Goal: Task Accomplishment & Management: Manage account settings

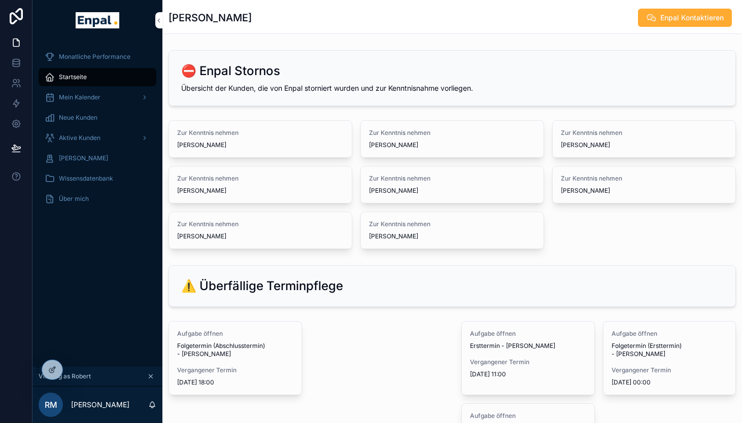
scroll to position [12, 0]
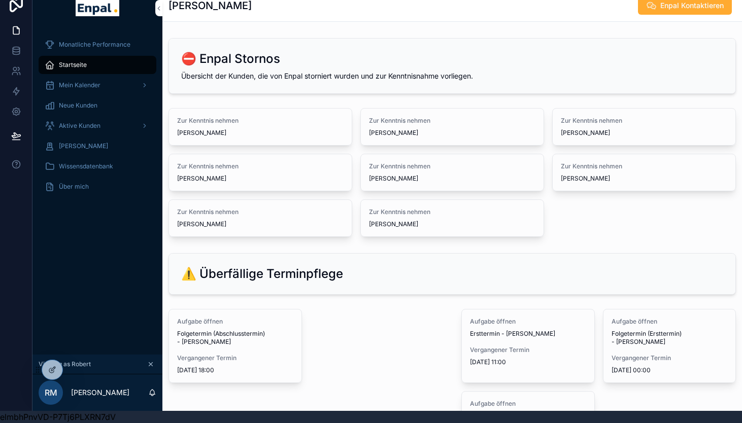
click at [69, 106] on span "Neue Kunden" at bounding box center [78, 106] width 39 height 8
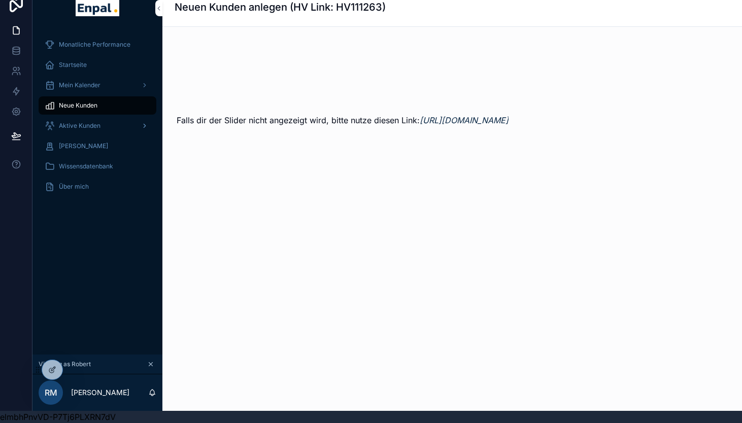
click at [77, 126] on span "Aktive Kunden" at bounding box center [80, 126] width 42 height 8
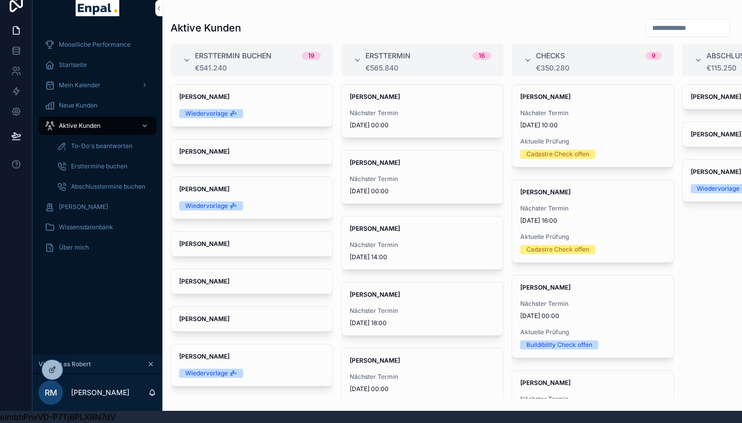
click at [89, 144] on span "To-Do's beantworten" at bounding box center [101, 146] width 61 height 8
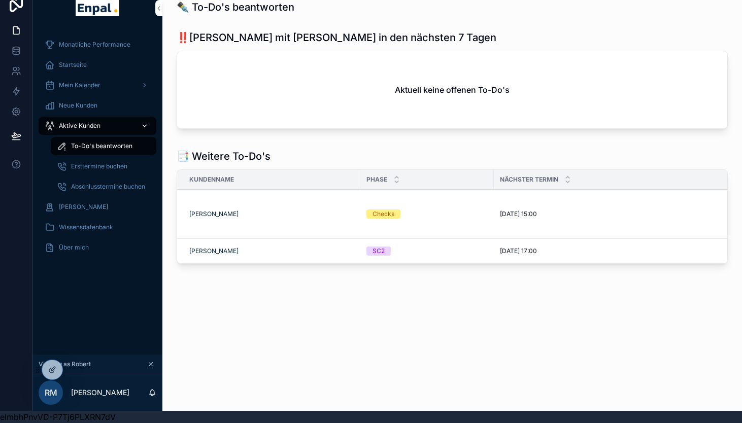
click at [74, 123] on span "Aktive Kunden" at bounding box center [80, 126] width 42 height 8
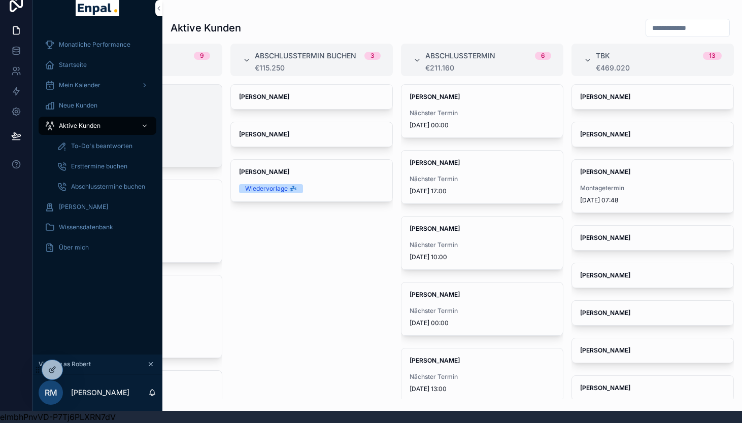
scroll to position [77, 0]
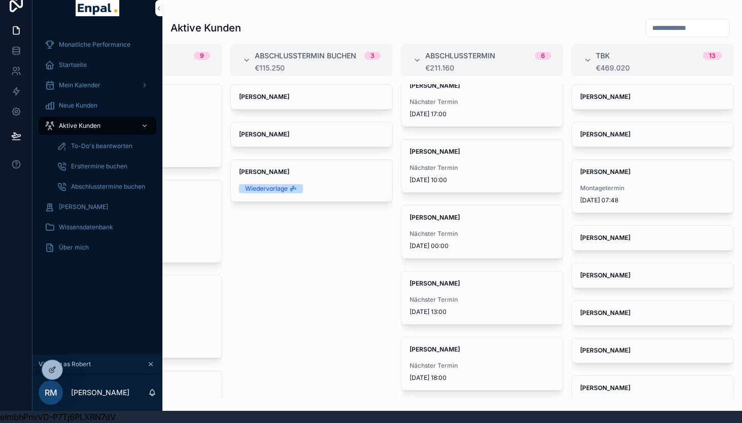
click at [677, 27] on input "scrollable content" at bounding box center [687, 28] width 83 height 14
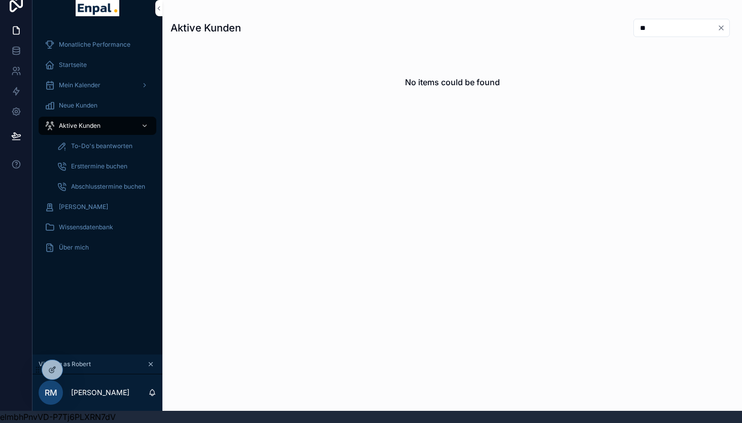
type input "*"
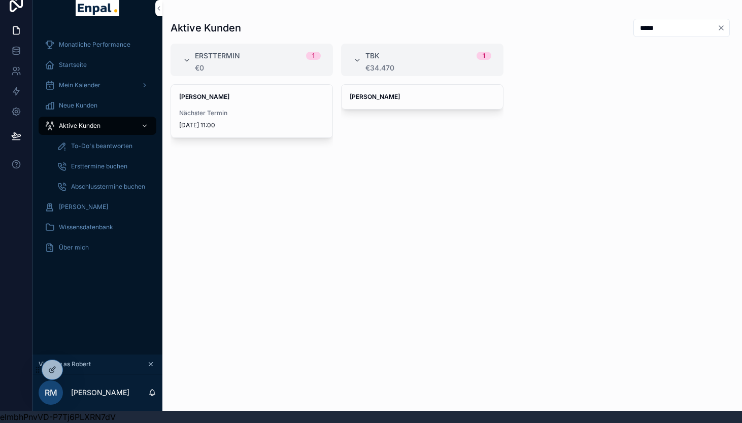
click at [664, 30] on input "*****" at bounding box center [675, 28] width 83 height 14
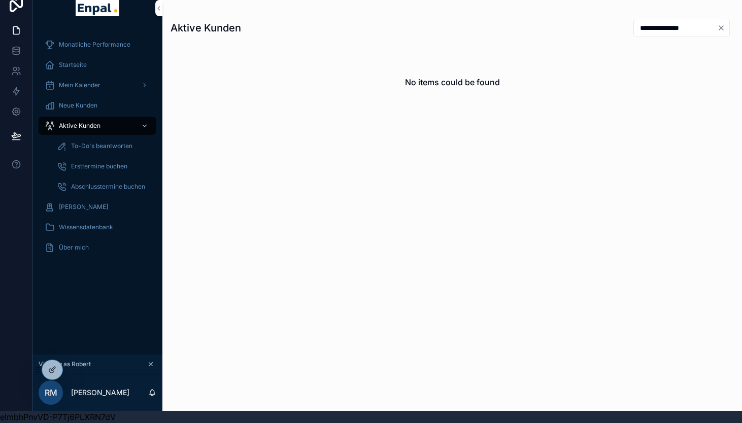
type input "**********"
click at [79, 208] on span "[PERSON_NAME]" at bounding box center [83, 207] width 49 height 8
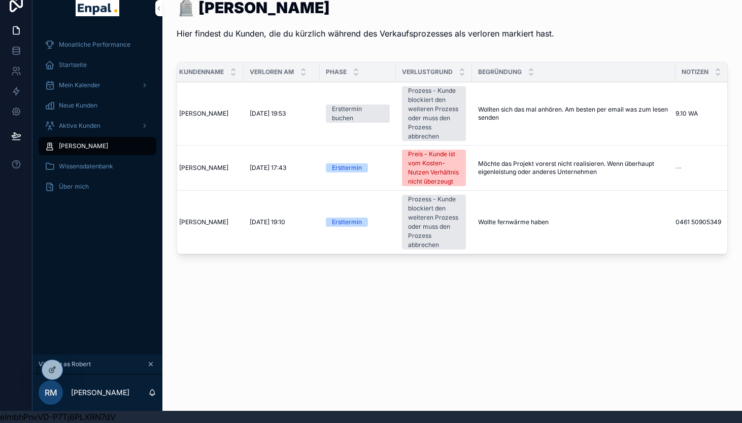
scroll to position [0, 35]
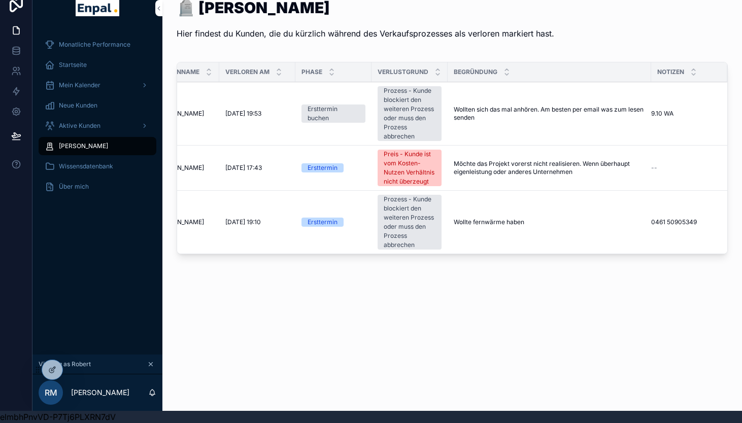
click at [539, 232] on td "Wollte fernwärme haben Wollte fernwärme haben" at bounding box center [550, 222] width 204 height 63
click at [483, 214] on td "Wollte fernwärme haben Wollte fernwärme haben" at bounding box center [550, 222] width 204 height 63
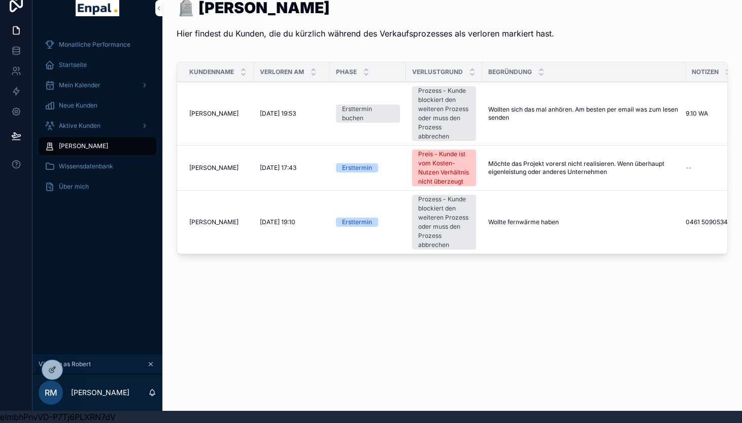
click at [295, 225] on span "9.10.2025 19:10" at bounding box center [278, 222] width 36 height 8
click at [217, 214] on td "Horst Jürgensen Horst Jürgensen" at bounding box center [215, 222] width 77 height 63
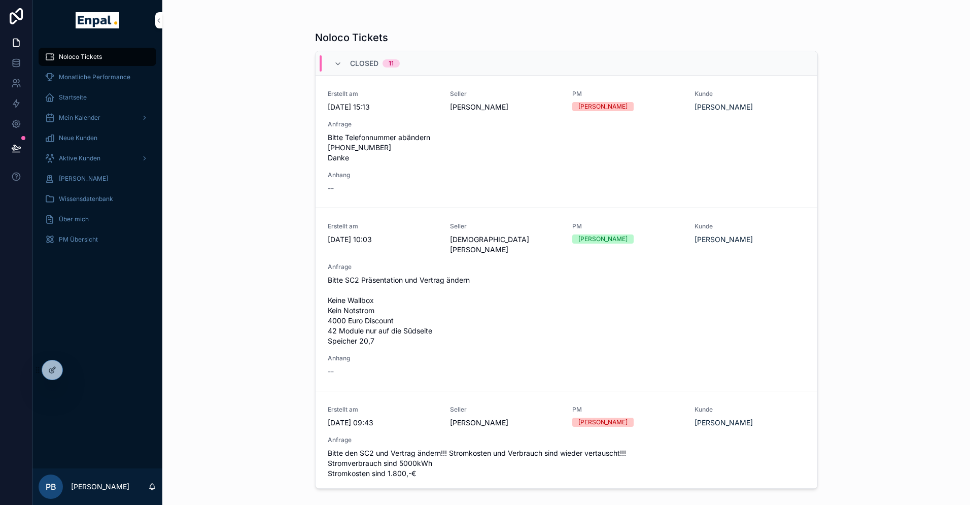
click at [107, 360] on div "Noloco Tickets Monatliche Performance Startseite Mein Kalender Neue Kunden Akti…" at bounding box center [97, 255] width 130 height 428
click at [0, 0] on div at bounding box center [0, 0] width 0 height 0
click at [0, 0] on icon at bounding box center [0, 0] width 0 height 0
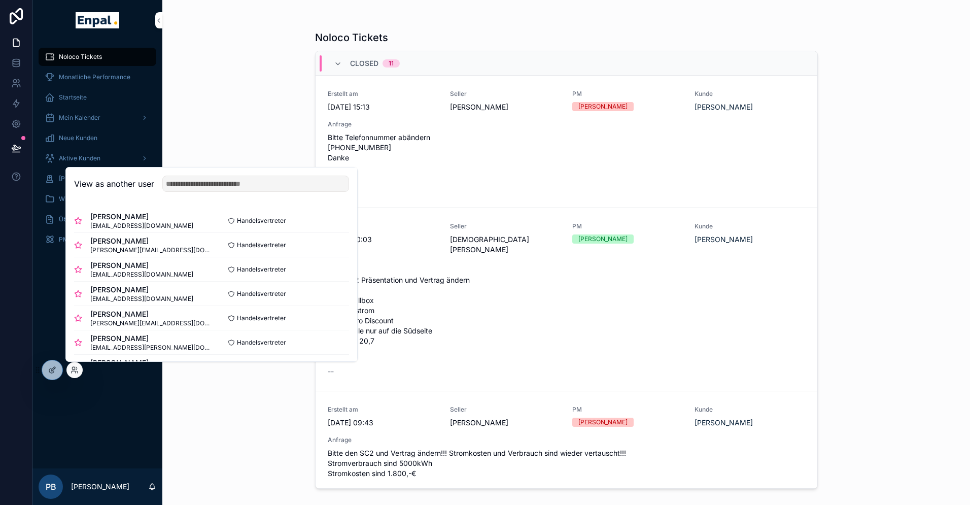
click at [0, 0] on button "Select" at bounding box center [0, 0] width 0 height 0
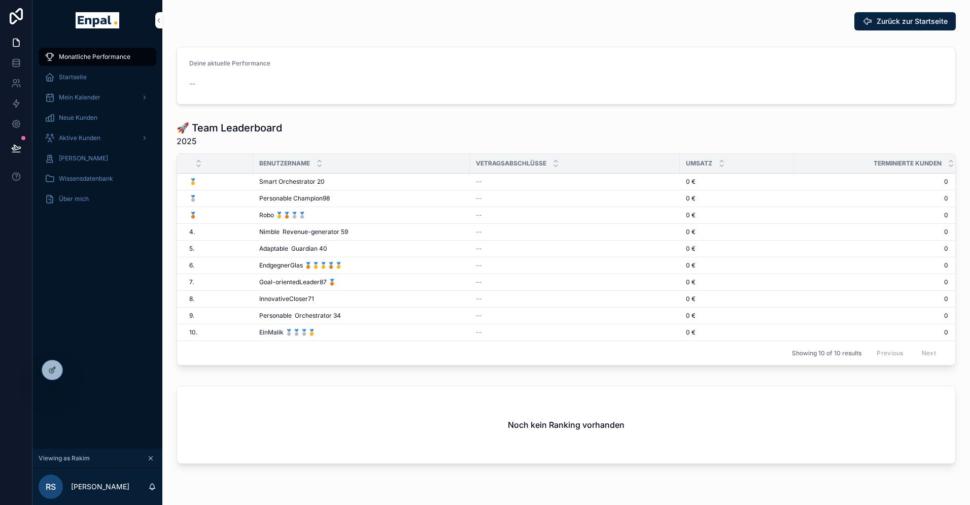
click at [96, 137] on span "Aktive Kunden" at bounding box center [80, 138] width 42 height 8
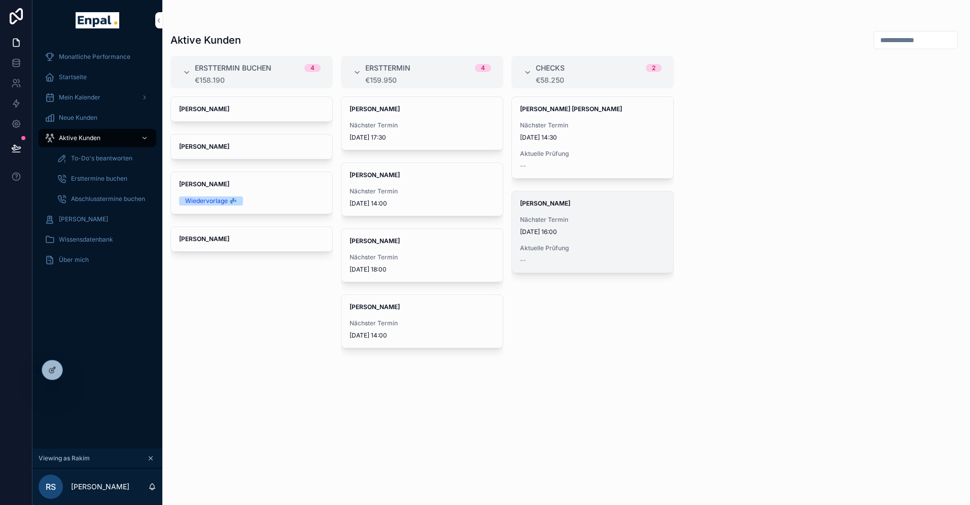
click at [553, 228] on span "20.10.2025 16:00" at bounding box center [592, 232] width 145 height 8
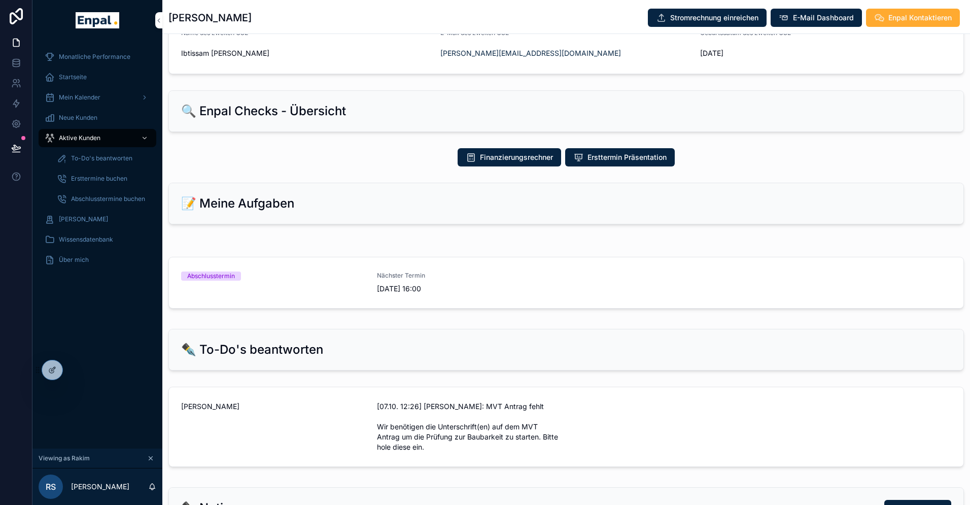
scroll to position [432, 0]
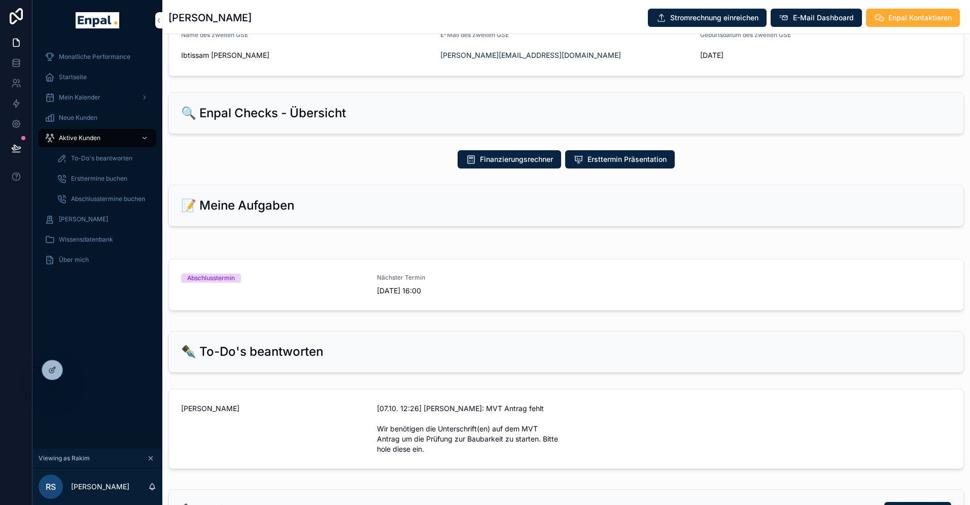
click at [0, 0] on icon at bounding box center [0, 0] width 0 height 0
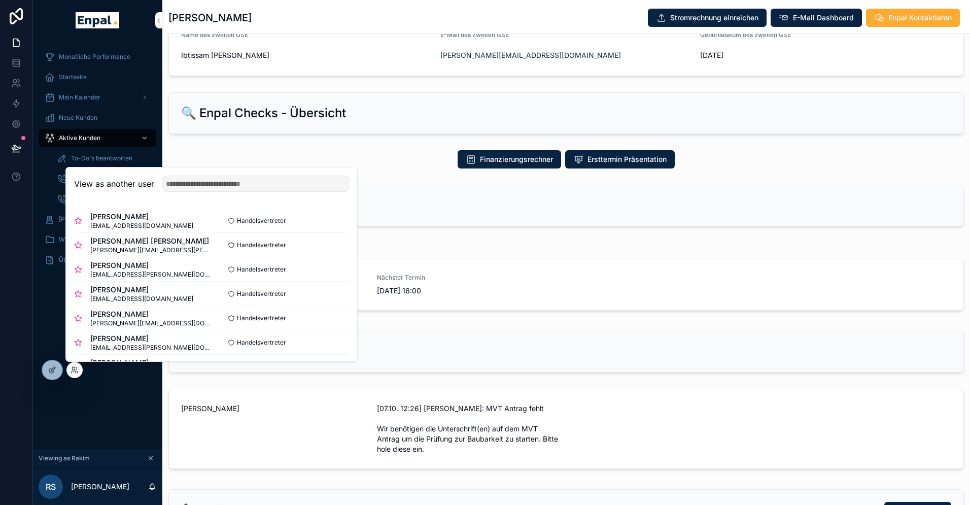
click at [0, 0] on button "Select" at bounding box center [0, 0] width 0 height 0
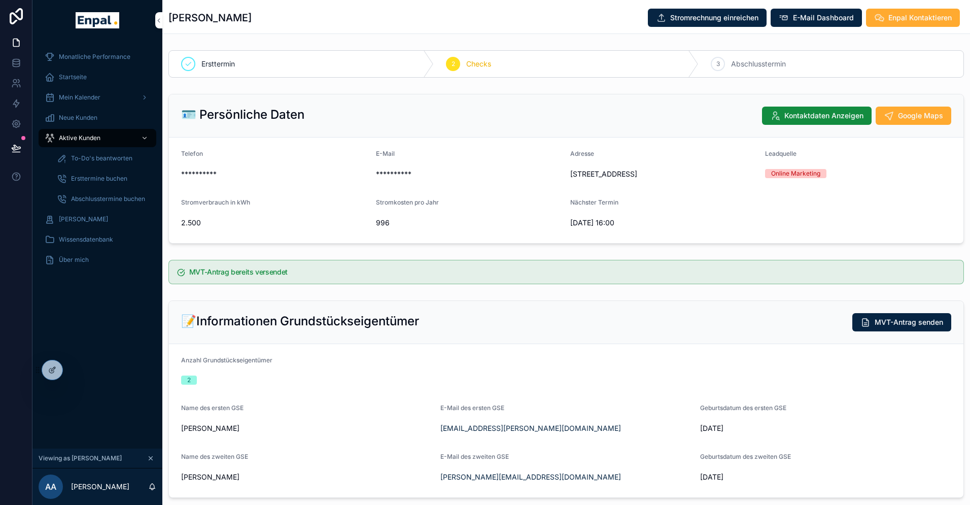
click at [100, 134] on div "Aktive Kunden" at bounding box center [98, 138] width 106 height 16
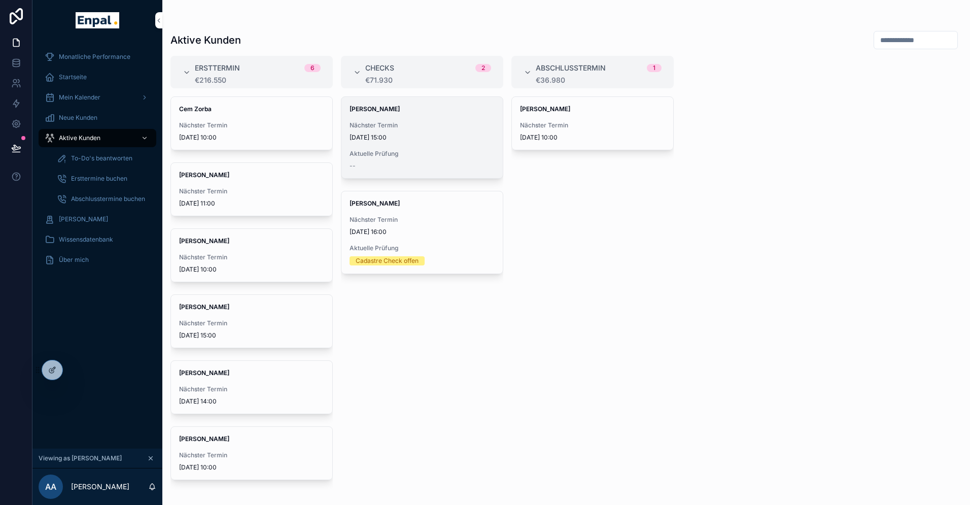
click at [417, 135] on span "28.10.2025 15:00" at bounding box center [422, 137] width 145 height 8
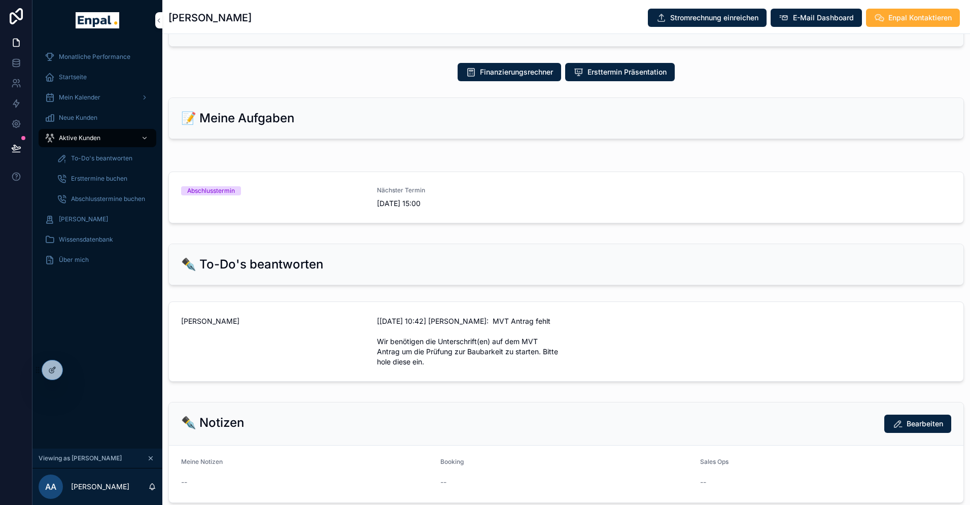
scroll to position [462, 0]
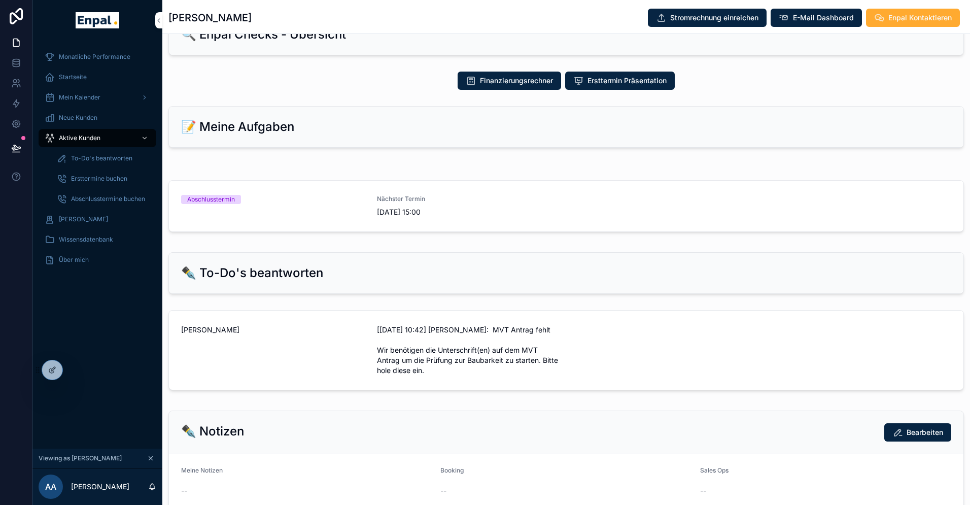
click at [461, 205] on div "Nächster Termin 28.10.2025 15:00" at bounding box center [469, 206] width 184 height 22
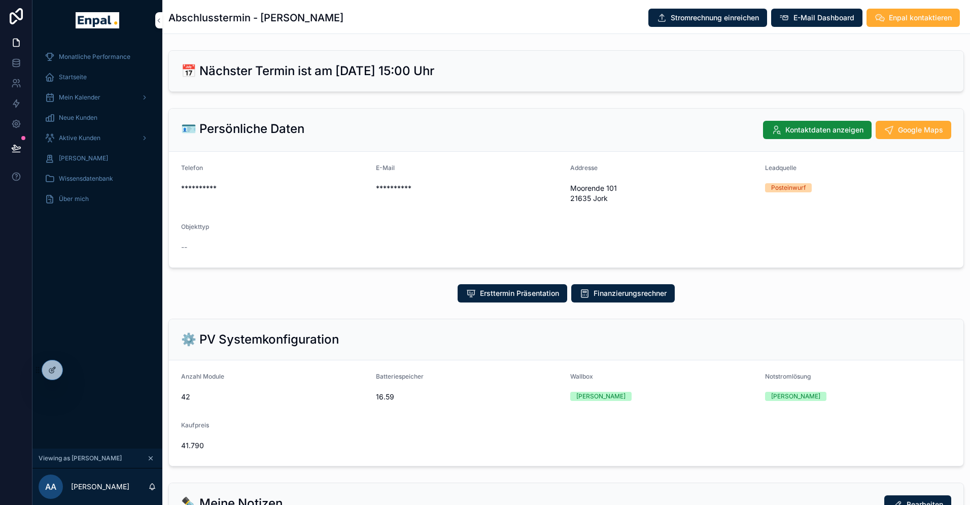
scroll to position [166, 0]
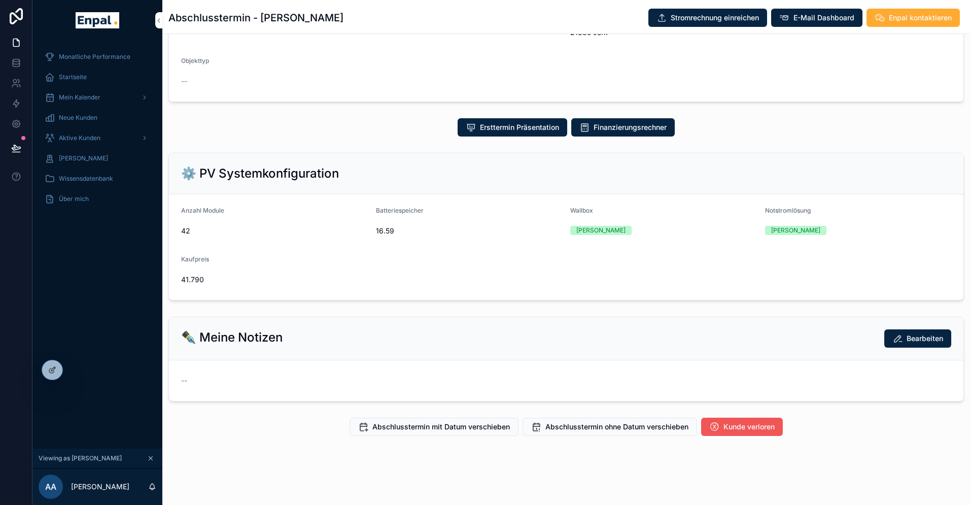
click at [739, 429] on span "Kunde verloren" at bounding box center [749, 427] width 51 height 10
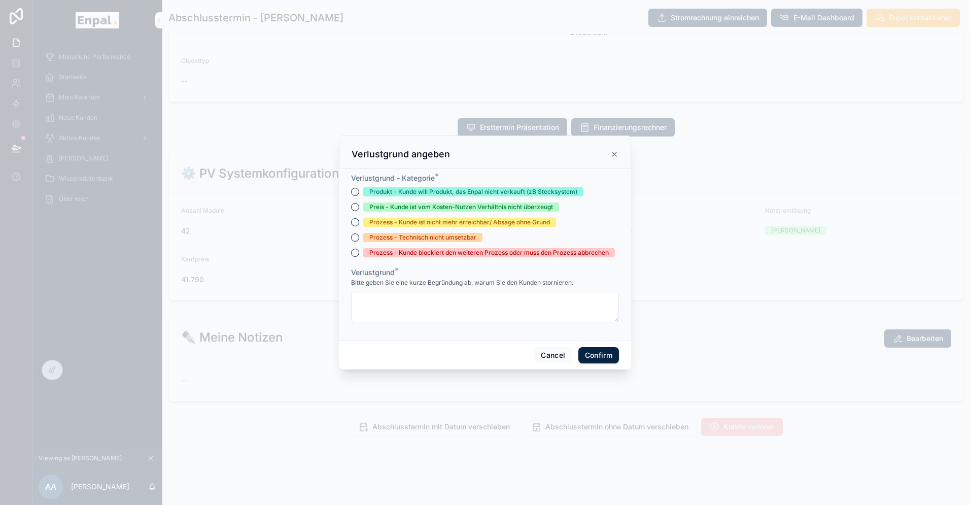
click at [424, 222] on div "Prozess - Kunde ist nicht mehr erreichbar/ Absage ohne Grund" at bounding box center [459, 222] width 181 height 9
click at [359, 222] on button "Prozess - Kunde ist nicht mehr erreichbar/ Absage ohne Grund" at bounding box center [355, 222] width 8 height 8
click at [418, 305] on textarea at bounding box center [485, 307] width 268 height 30
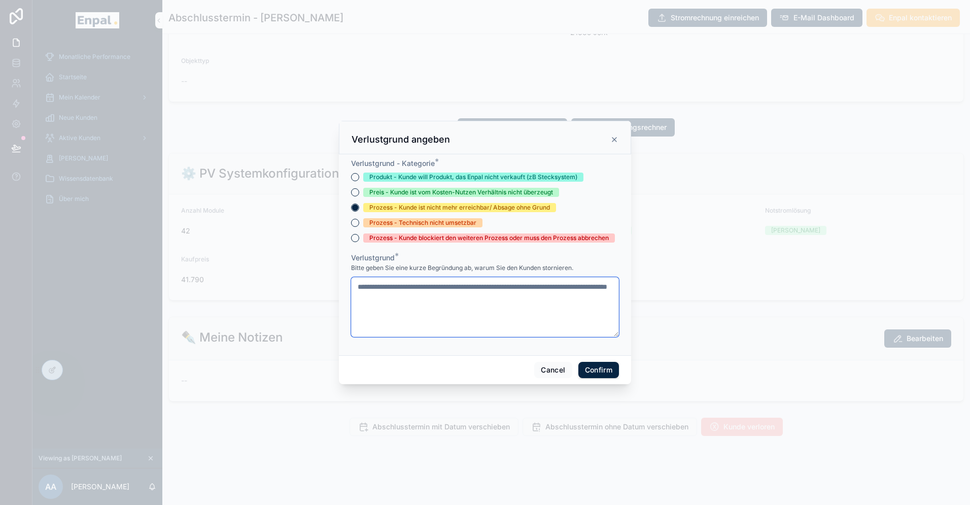
type textarea "**********"
click at [600, 370] on button "Confirm" at bounding box center [599, 370] width 41 height 16
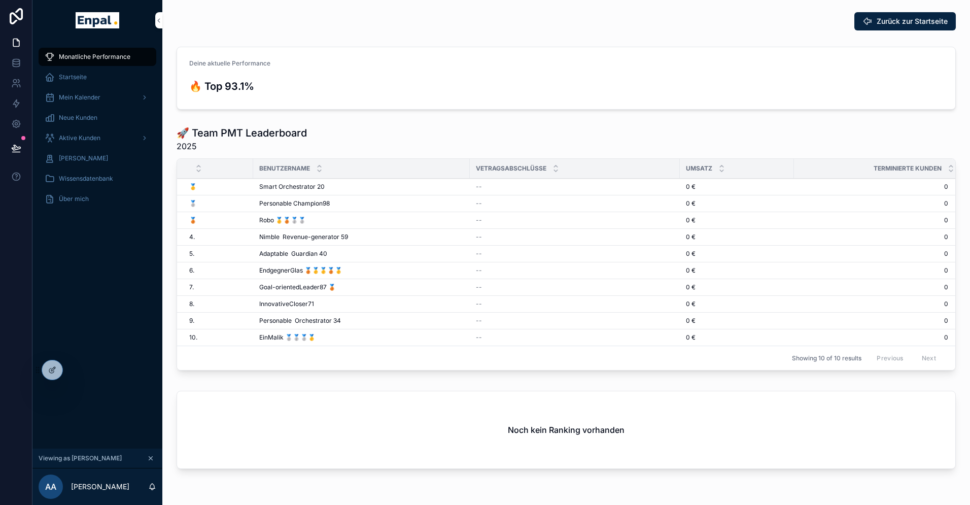
click at [0, 0] on icon at bounding box center [0, 0] width 0 height 0
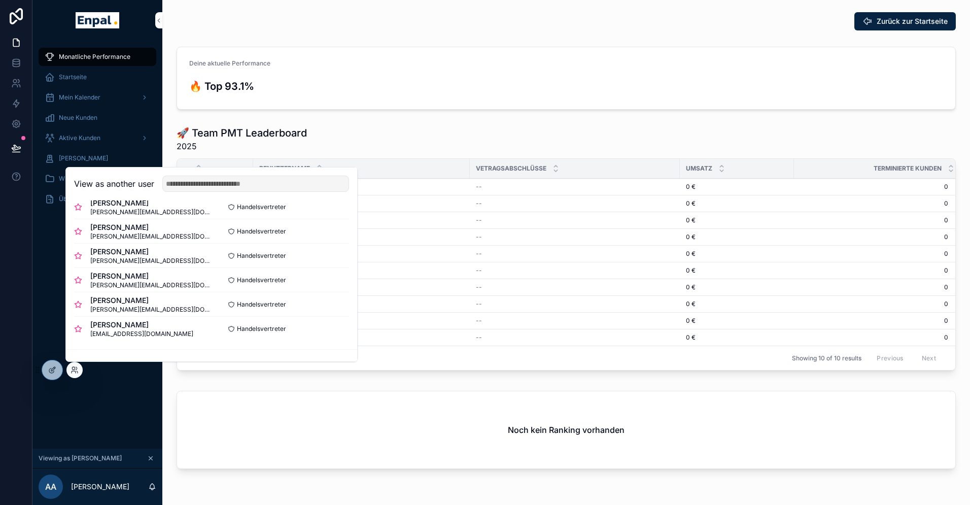
scroll to position [211, 0]
click at [0, 0] on button "Select" at bounding box center [0, 0] width 0 height 0
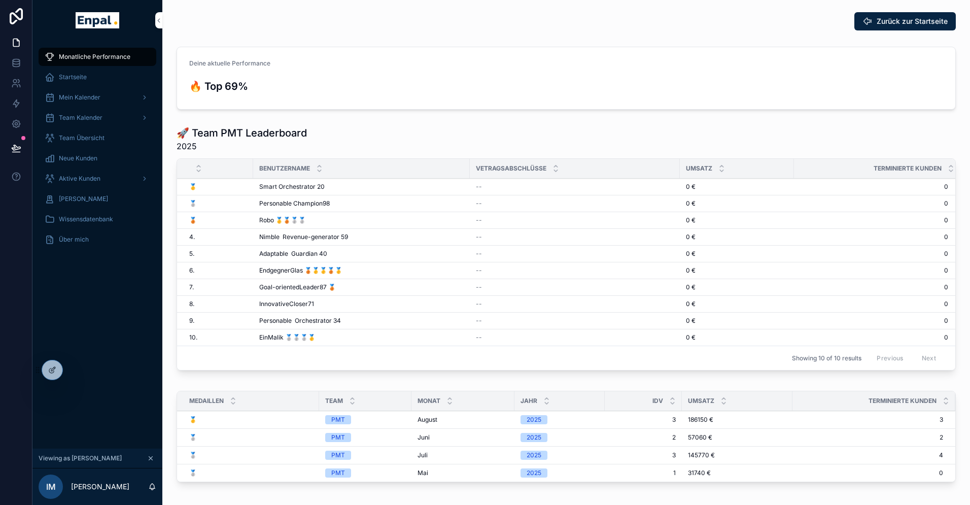
click at [0, 0] on icon at bounding box center [0, 0] width 0 height 0
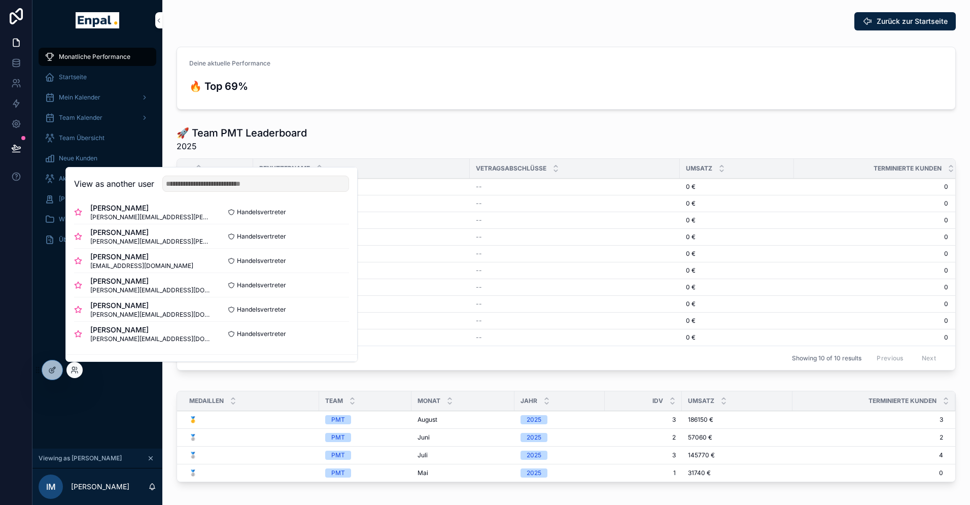
scroll to position [205, 0]
click at [0, 0] on button "Select" at bounding box center [0, 0] width 0 height 0
click at [93, 402] on div "Monatliche Performance Startseite Mein Kalender Team Kalender Team Übersicht Ne…" at bounding box center [97, 245] width 130 height 408
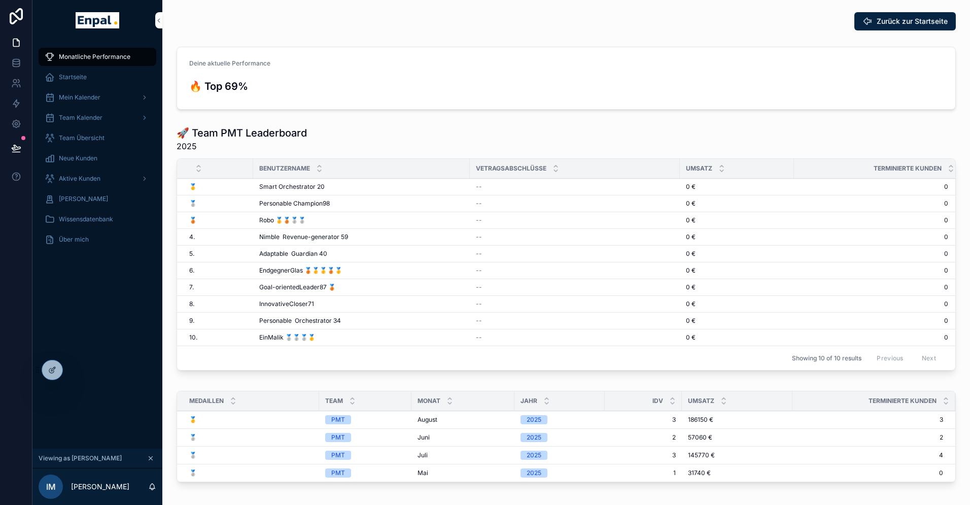
click at [73, 177] on span "Aktive Kunden" at bounding box center [80, 179] width 42 height 8
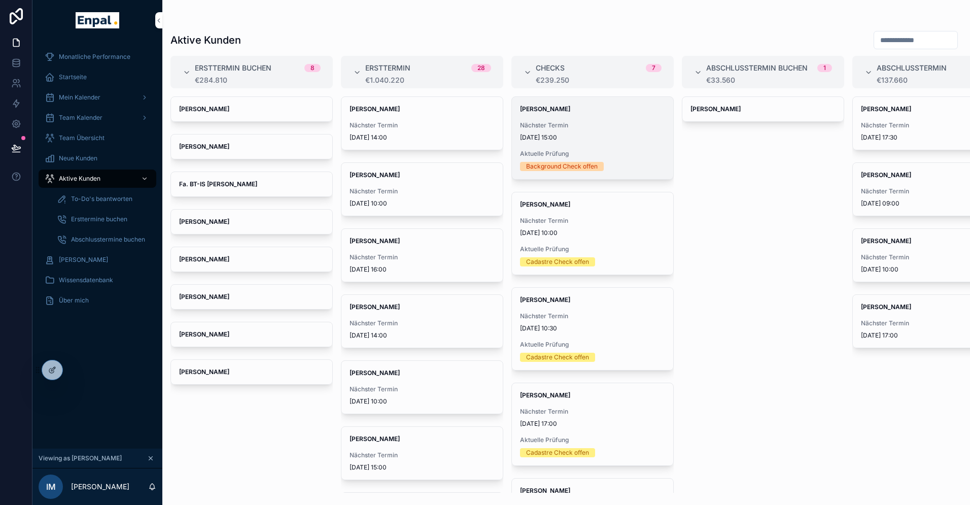
click at [555, 144] on div "Andrea Erdmann Nächster Termin 31.10.2025 15:00 Aktuelle Prüfung Background Che…" at bounding box center [592, 138] width 161 height 82
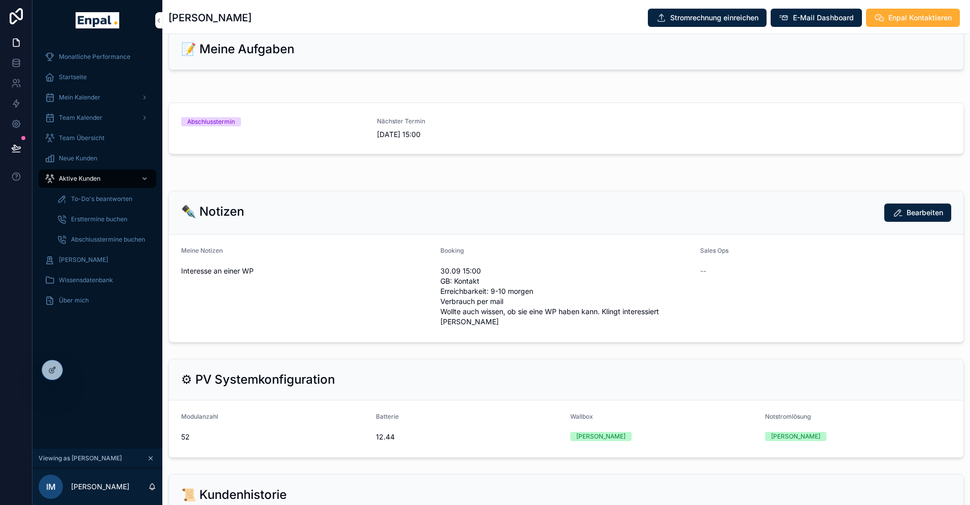
scroll to position [625, 0]
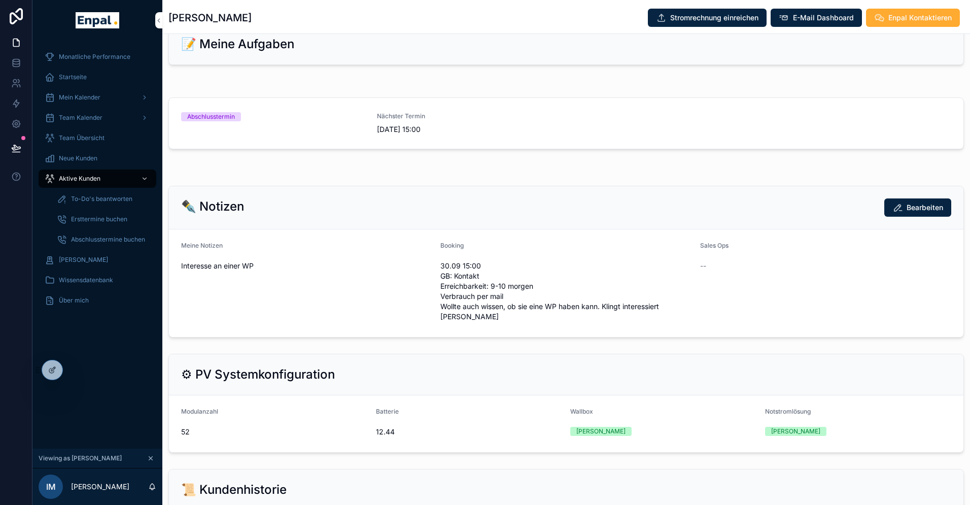
click at [264, 266] on span "Interesse an einer WP" at bounding box center [306, 266] width 251 height 10
click at [254, 266] on span "Interesse an einer WP" at bounding box center [306, 266] width 251 height 10
click at [266, 266] on span "Interesse an einer WP" at bounding box center [306, 266] width 251 height 10
click at [247, 266] on span "Interesse an einer WP" at bounding box center [306, 266] width 251 height 10
click at [928, 200] on button "Bearbeiten" at bounding box center [918, 207] width 67 height 18
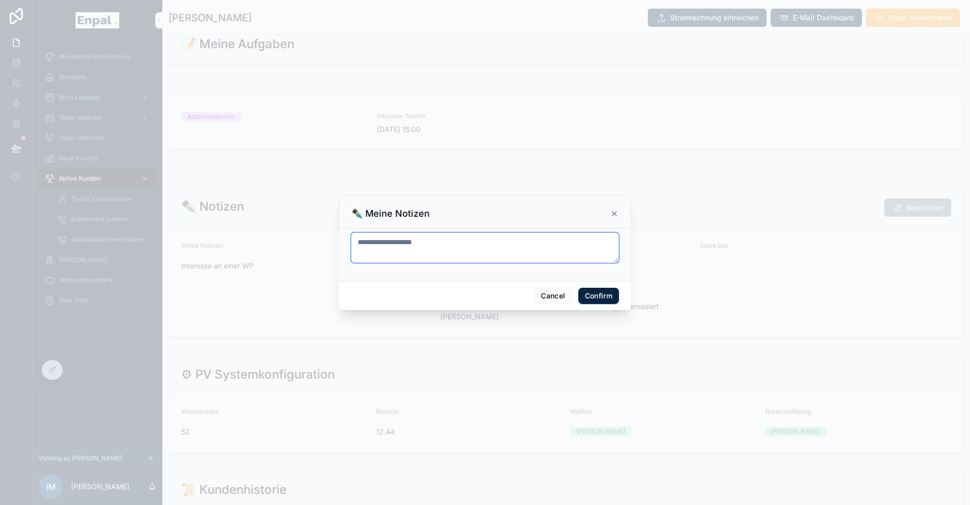
click at [438, 242] on textarea "**********" at bounding box center [485, 247] width 268 height 30
paste textarea "**********"
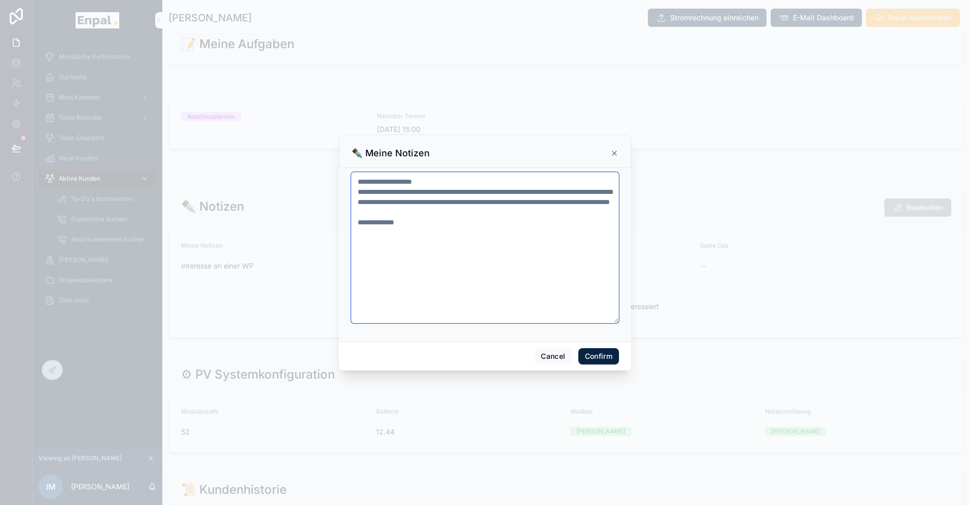
click at [356, 190] on textarea "**********" at bounding box center [485, 247] width 268 height 151
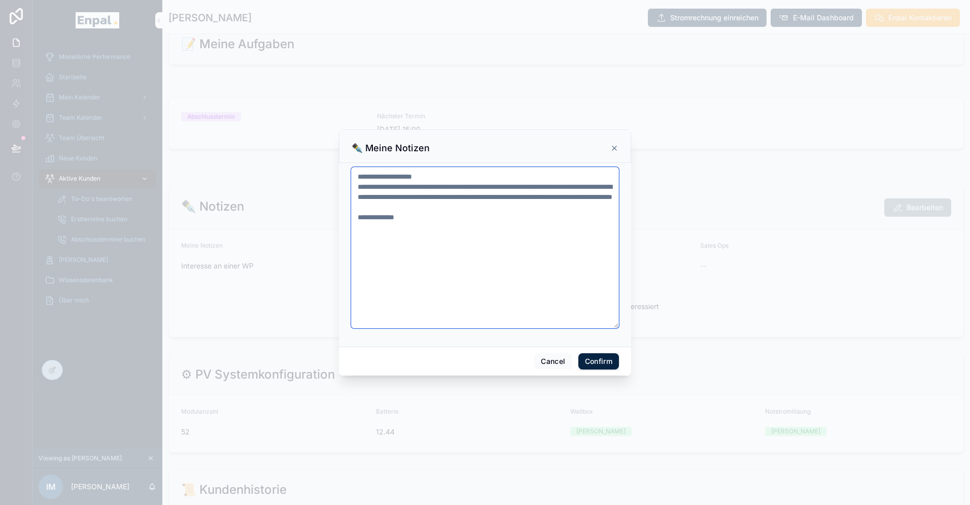
click at [427, 231] on textarea "**********" at bounding box center [485, 247] width 268 height 161
click at [356, 185] on textarea "**********" at bounding box center [485, 247] width 268 height 161
type textarea "**********"
click at [597, 363] on button "Confirm" at bounding box center [599, 361] width 41 height 16
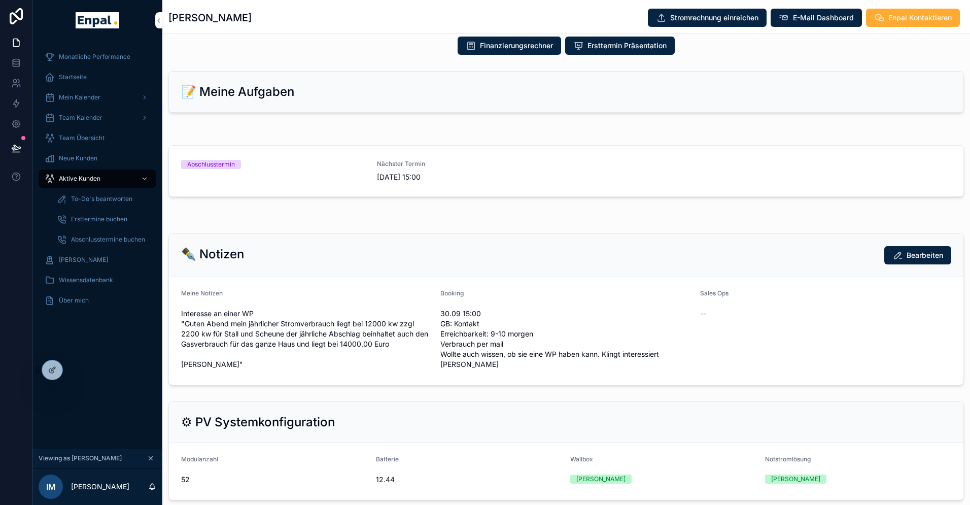
scroll to position [577, 0]
click at [0, 0] on icon at bounding box center [0, 0] width 0 height 0
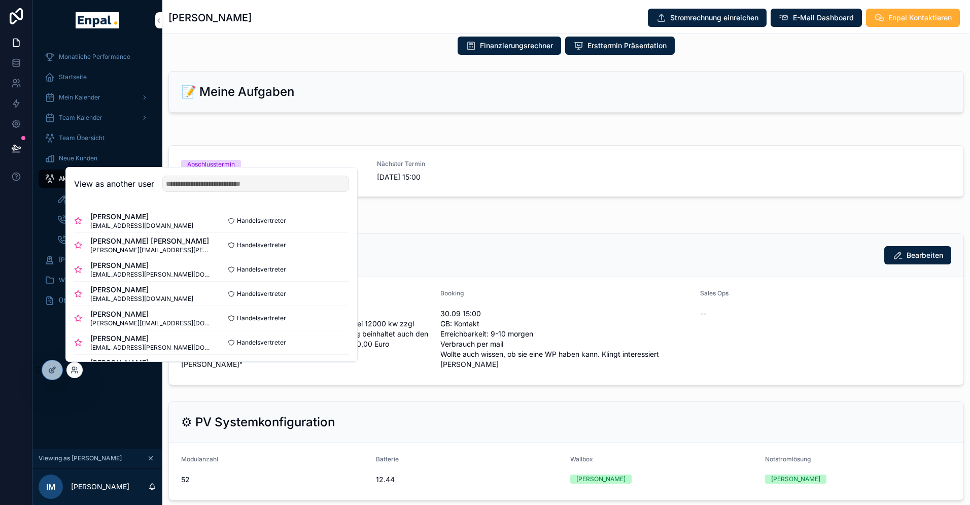
click at [0, 0] on button "Select" at bounding box center [0, 0] width 0 height 0
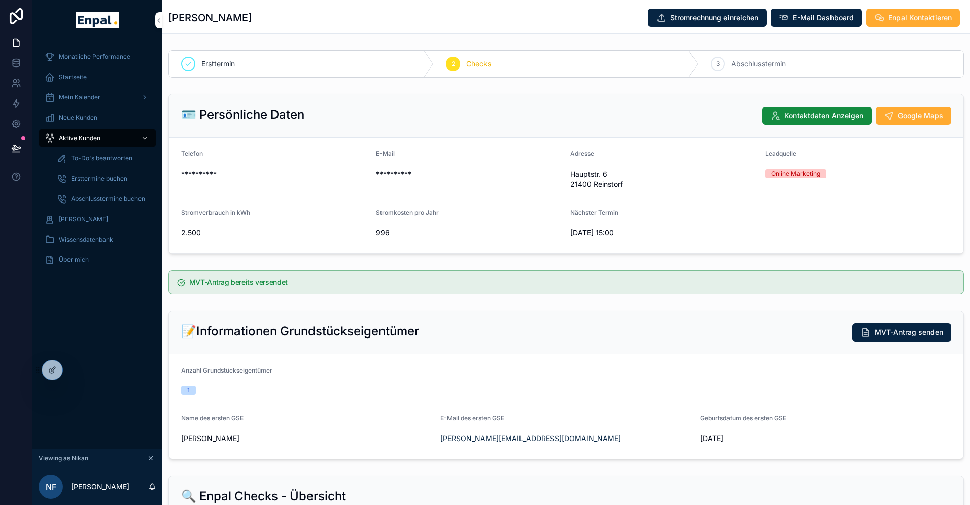
click at [97, 142] on span "Aktive Kunden" at bounding box center [80, 138] width 42 height 8
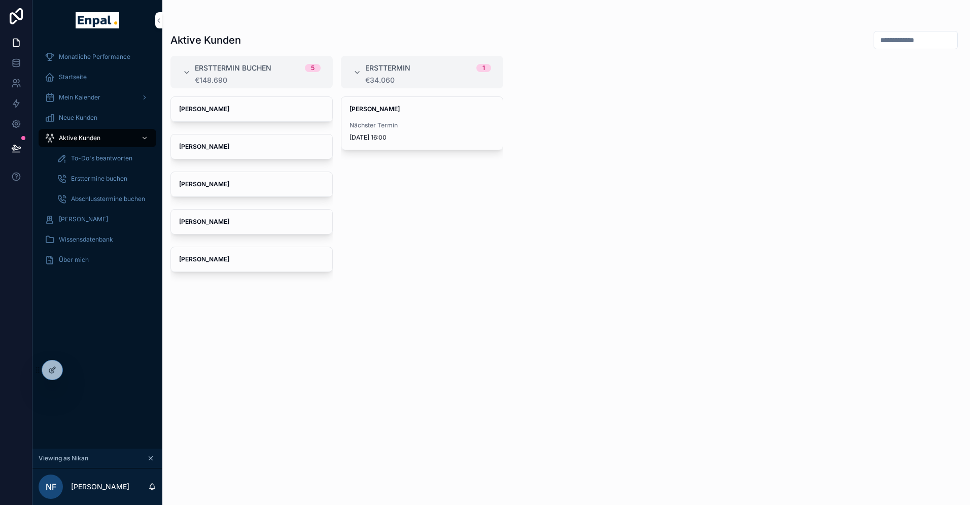
click at [90, 139] on span "Aktive Kunden" at bounding box center [80, 138] width 42 height 8
click at [0, 0] on icon at bounding box center [0, 0] width 0 height 0
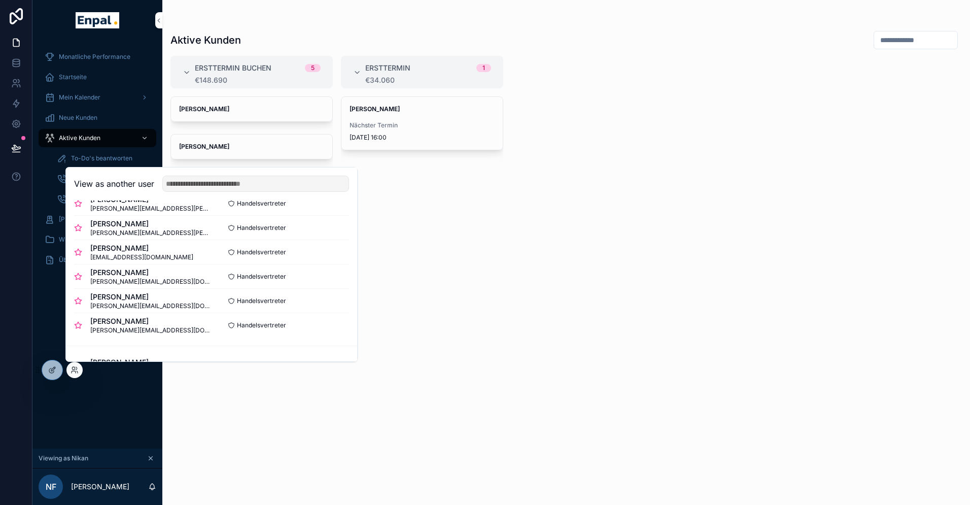
scroll to position [219, 0]
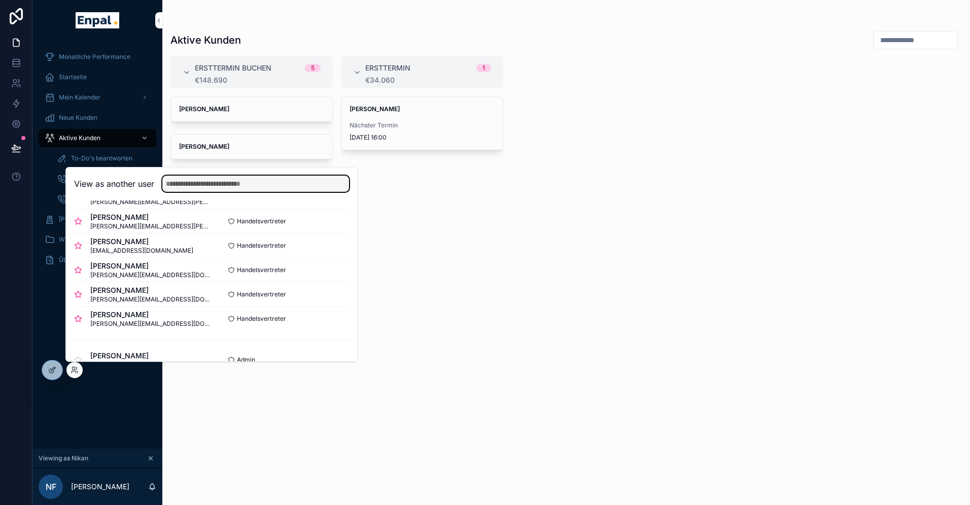
click at [275, 183] on input "text" at bounding box center [255, 184] width 187 height 16
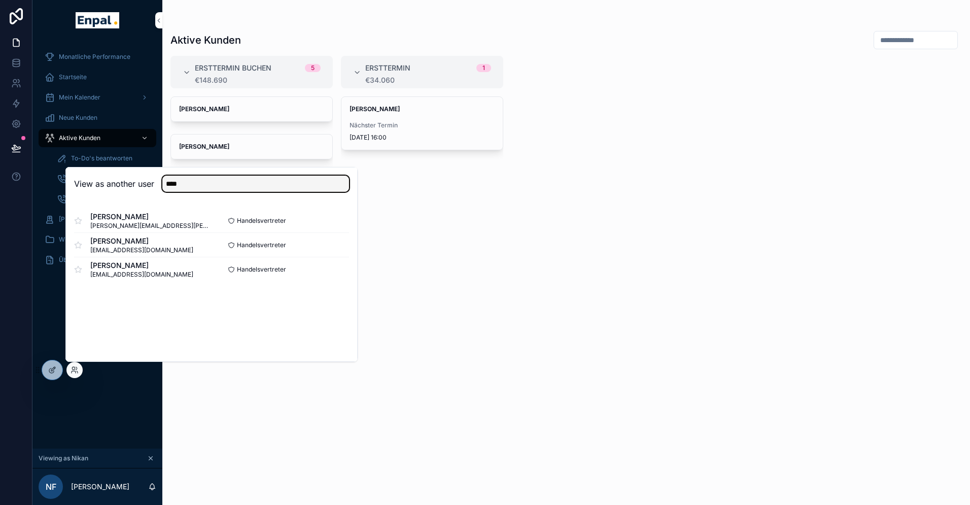
type input "****"
click at [156, 319] on div "View as another user **** Richard Bär [EMAIL_ADDRESS][PERSON_NAME][DOMAIN_NAME]…" at bounding box center [211, 264] width 292 height 195
click at [0, 0] on button "Select" at bounding box center [0, 0] width 0 height 0
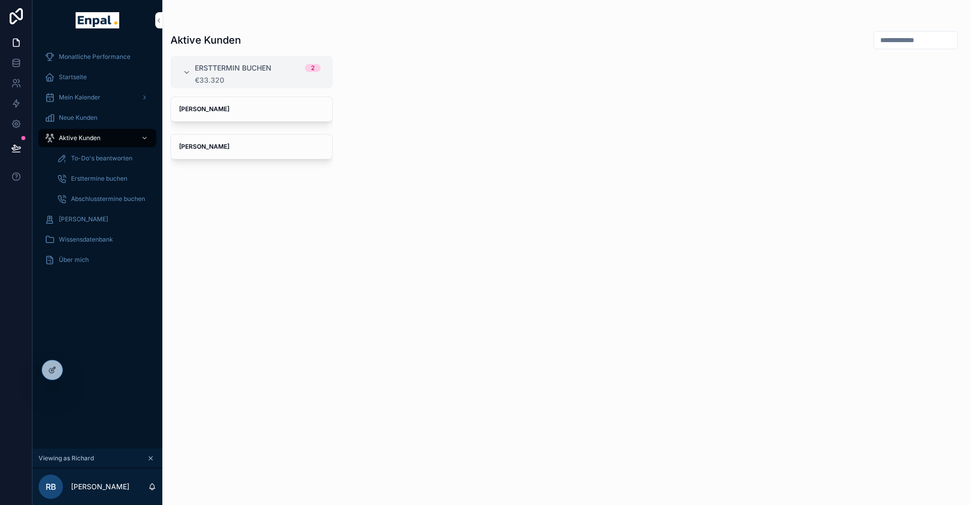
click at [0, 0] on icon at bounding box center [0, 0] width 0 height 0
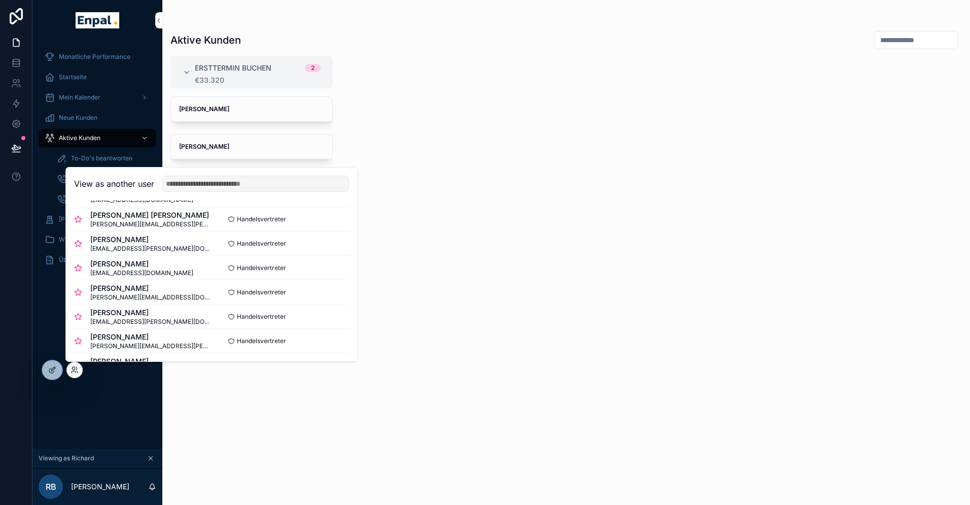
scroll to position [26, 0]
click at [0, 0] on button "Select" at bounding box center [0, 0] width 0 height 0
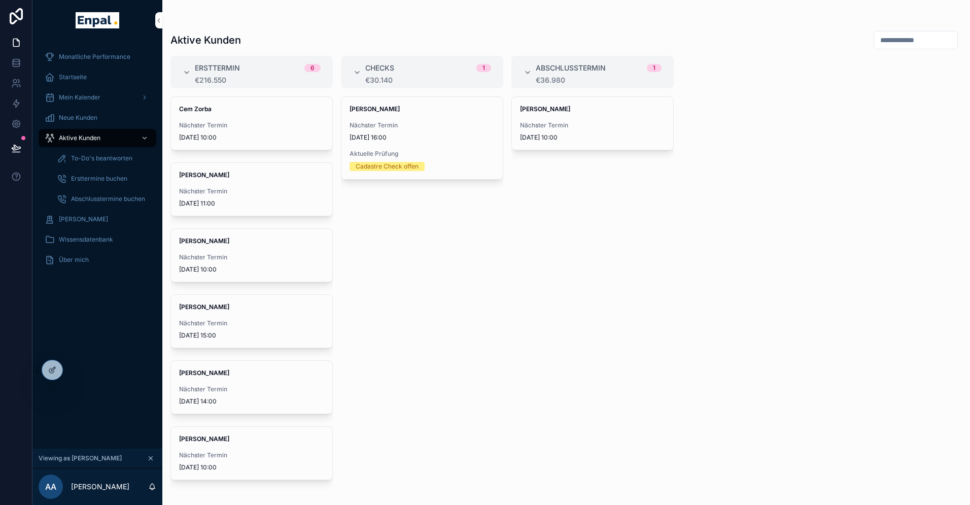
scroll to position [12, 0]
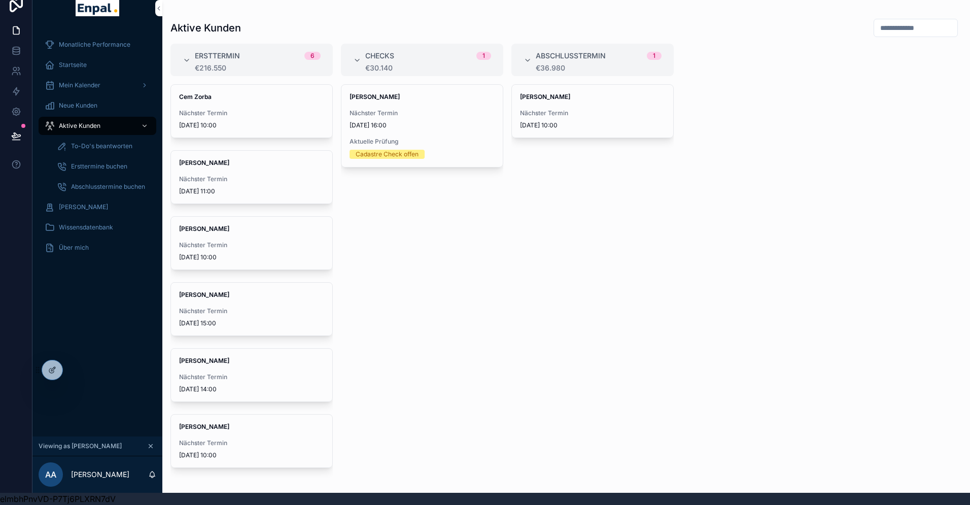
click at [0, 0] on icon at bounding box center [0, 0] width 0 height 0
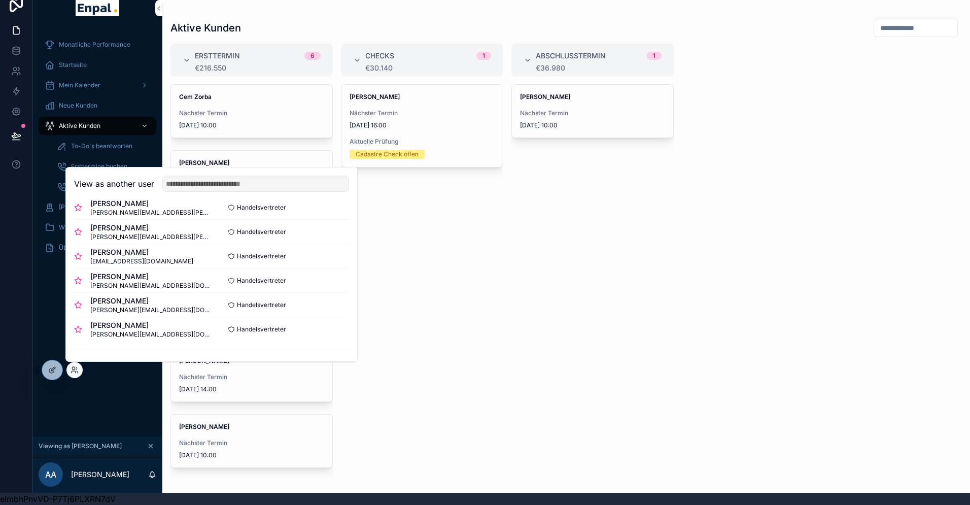
scroll to position [209, 0]
click at [0, 0] on button "Select" at bounding box center [0, 0] width 0 height 0
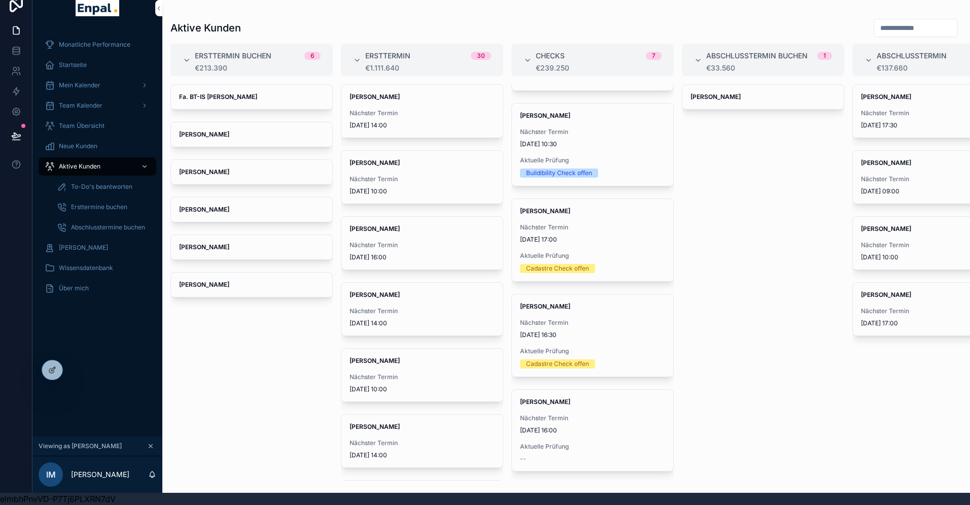
scroll to position [266, 0]
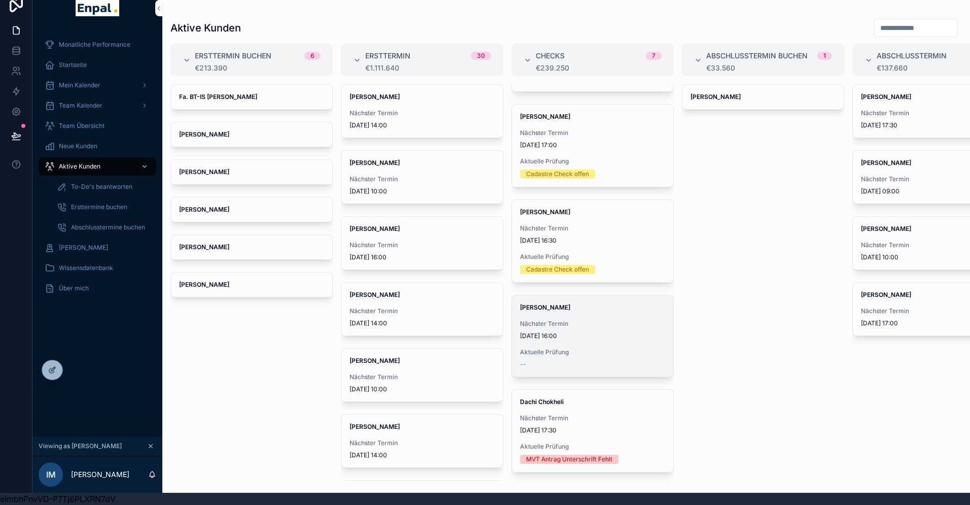
click at [571, 332] on span "[DATE] 16:00" at bounding box center [592, 336] width 145 height 8
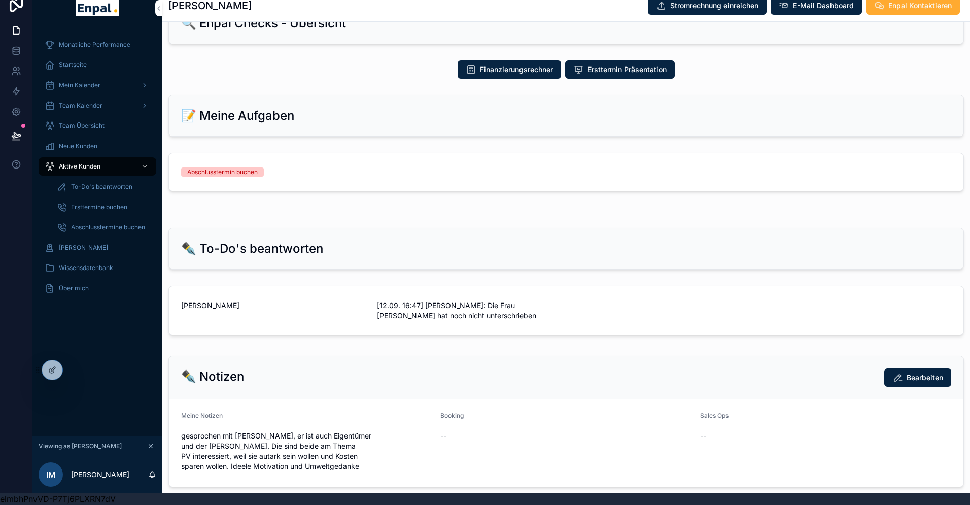
scroll to position [489, 0]
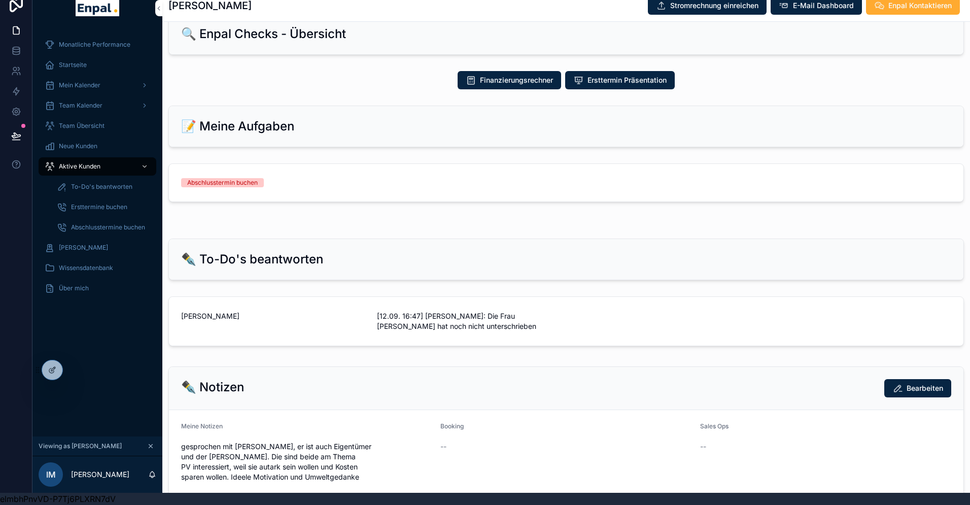
click at [344, 186] on link "Abschlusstermin buchen" at bounding box center [566, 183] width 795 height 38
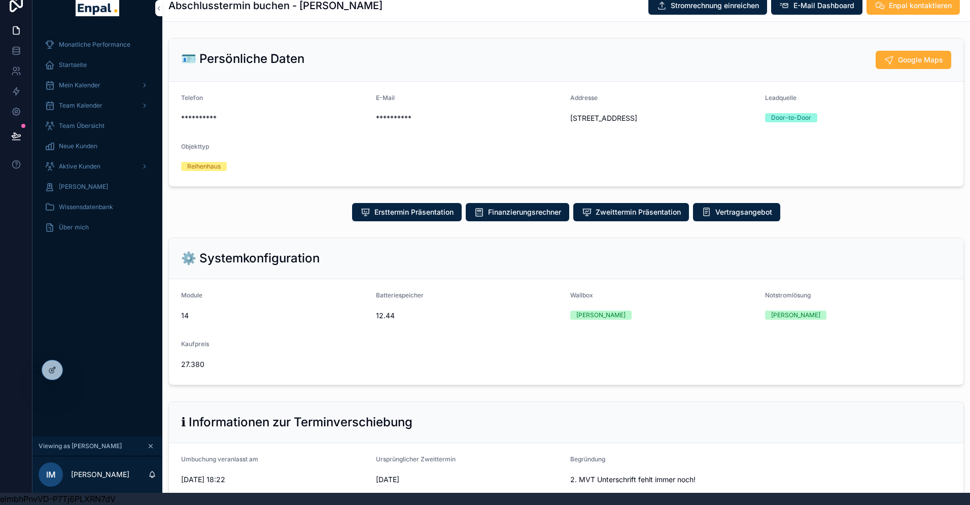
scroll to position [253, 0]
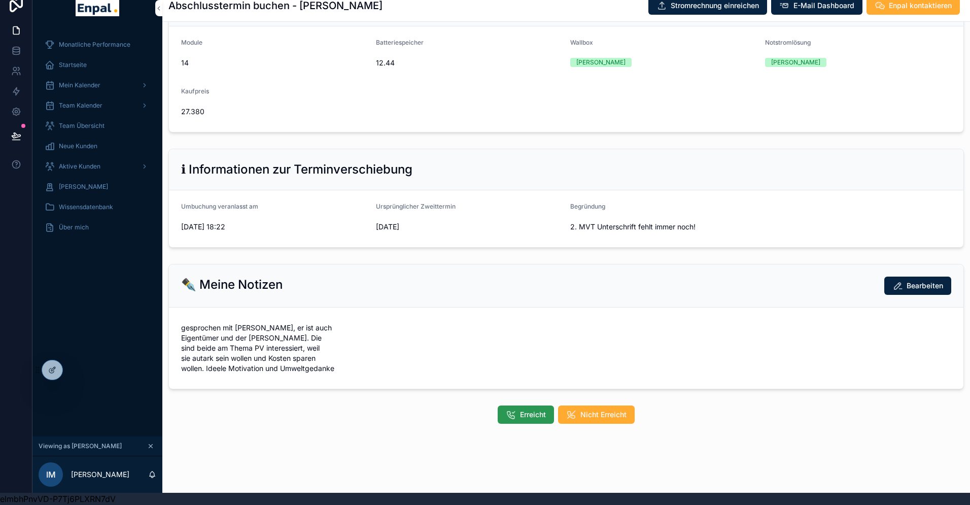
click at [523, 415] on span "Erreicht" at bounding box center [533, 415] width 26 height 10
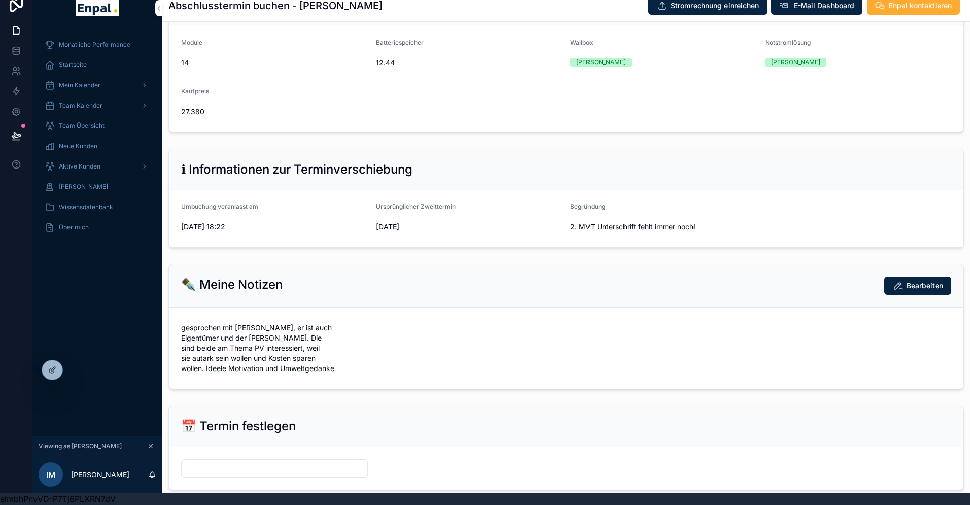
scroll to position [354, 0]
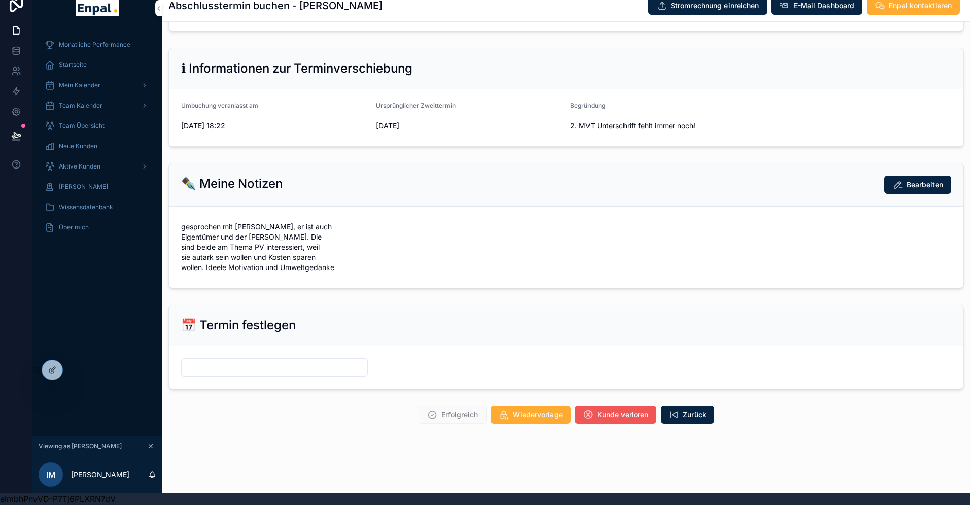
click at [625, 416] on span "Kunde verloren" at bounding box center [622, 415] width 51 height 10
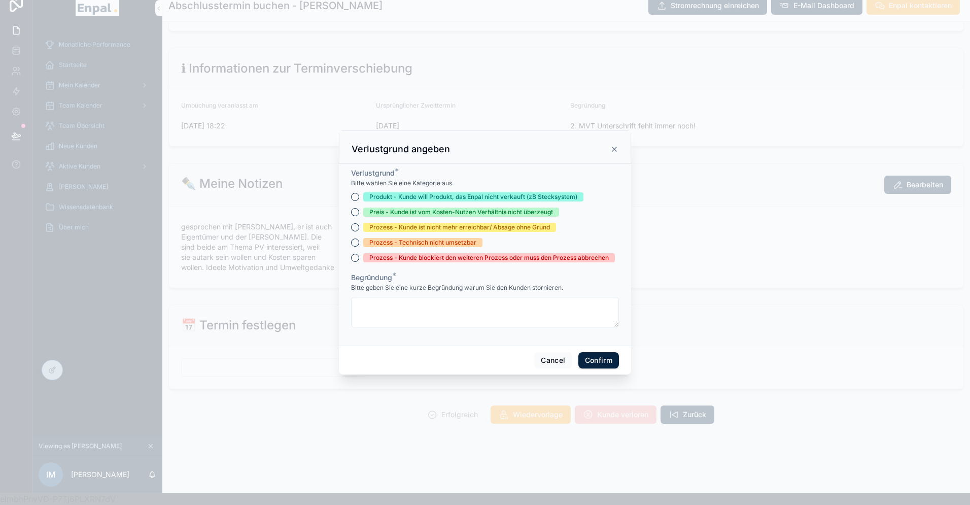
click at [424, 229] on div "Prozess - Kunde ist nicht mehr erreichbar/ Absage ohne Grund" at bounding box center [459, 227] width 181 height 9
click at [359, 229] on button "Prozess - Kunde ist nicht mehr erreichbar/ Absage ohne Grund" at bounding box center [355, 227] width 8 height 8
click at [425, 306] on textarea at bounding box center [485, 312] width 268 height 30
click at [410, 307] on textarea "**********" at bounding box center [485, 312] width 268 height 30
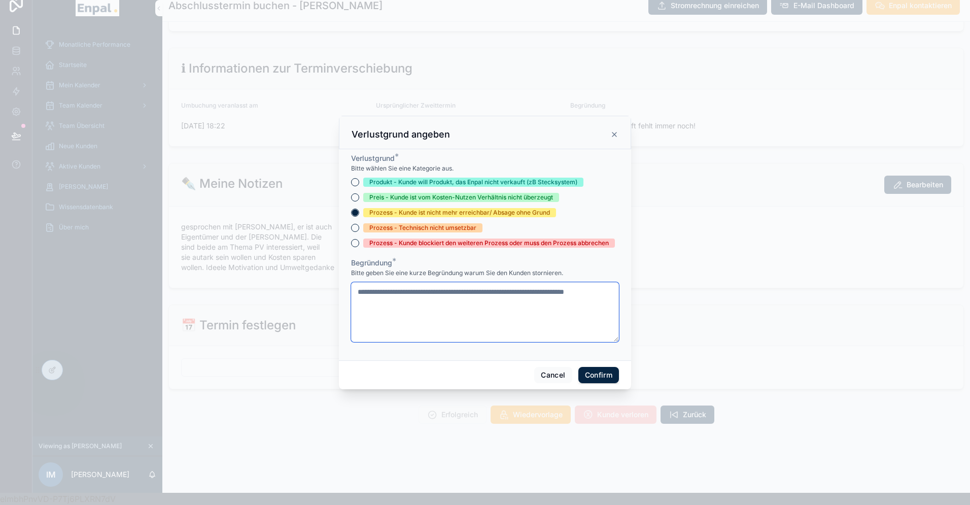
drag, startPoint x: 404, startPoint y: 306, endPoint x: 347, endPoint y: 283, distance: 61.7
click at [347, 282] on div "**********" at bounding box center [485, 254] width 292 height 211
type textarea "**********"
click at [600, 376] on button "Confirm" at bounding box center [599, 375] width 41 height 16
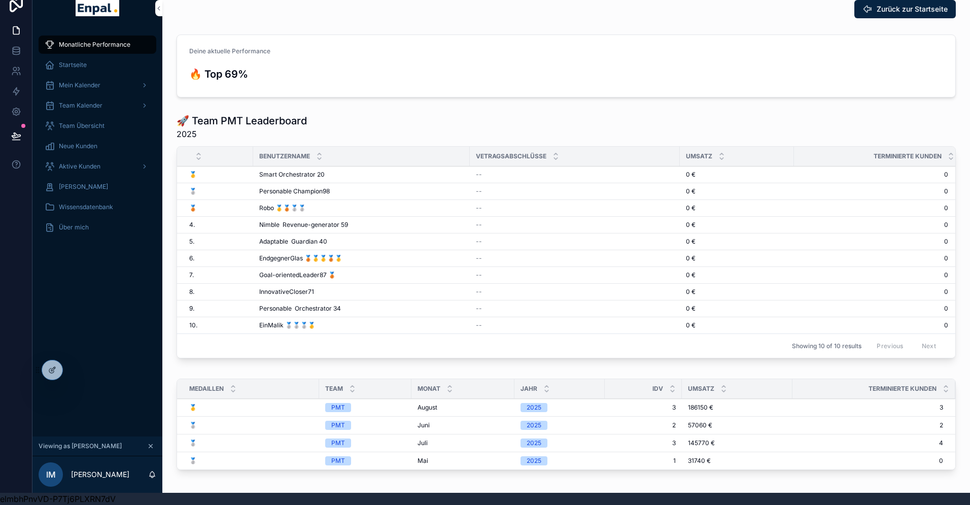
click at [100, 163] on div "Aktive Kunden" at bounding box center [98, 166] width 106 height 16
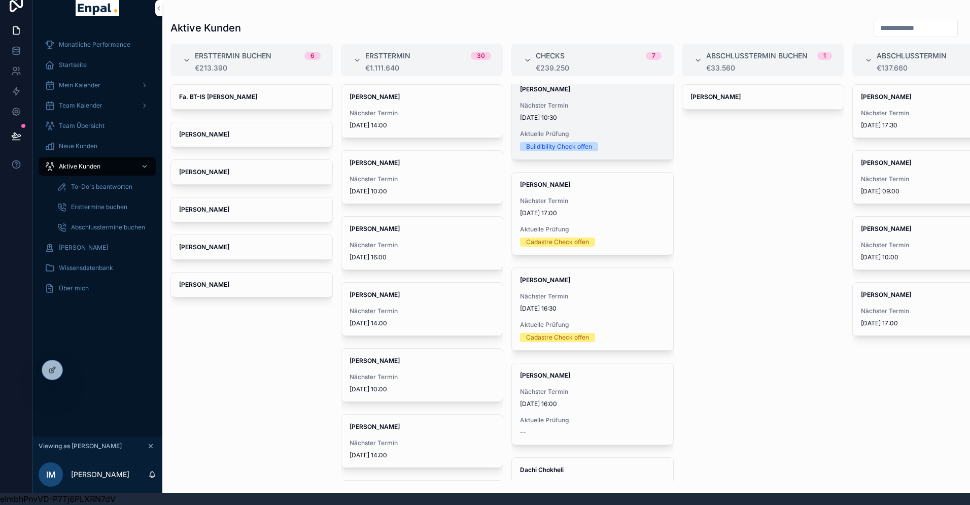
scroll to position [266, 0]
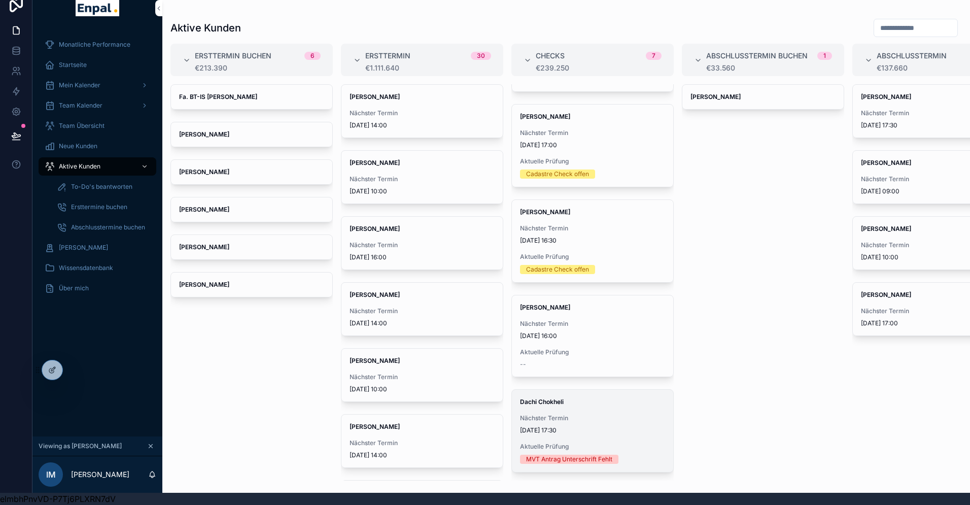
click at [559, 408] on div "Dachi Chokheli Nächster Termin [DATE] 17:30 Aktuelle Prüfung MVT Antrag Untersc…" at bounding box center [592, 431] width 161 height 82
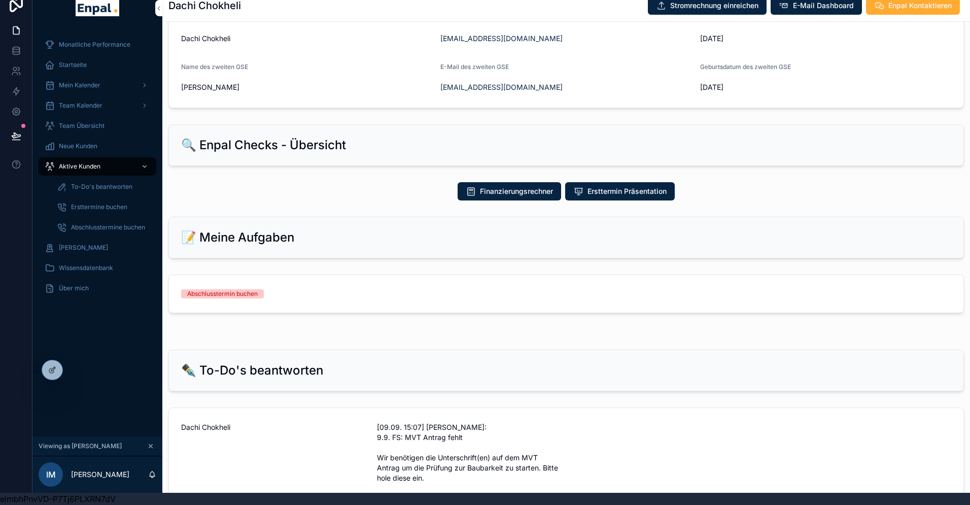
scroll to position [389, 0]
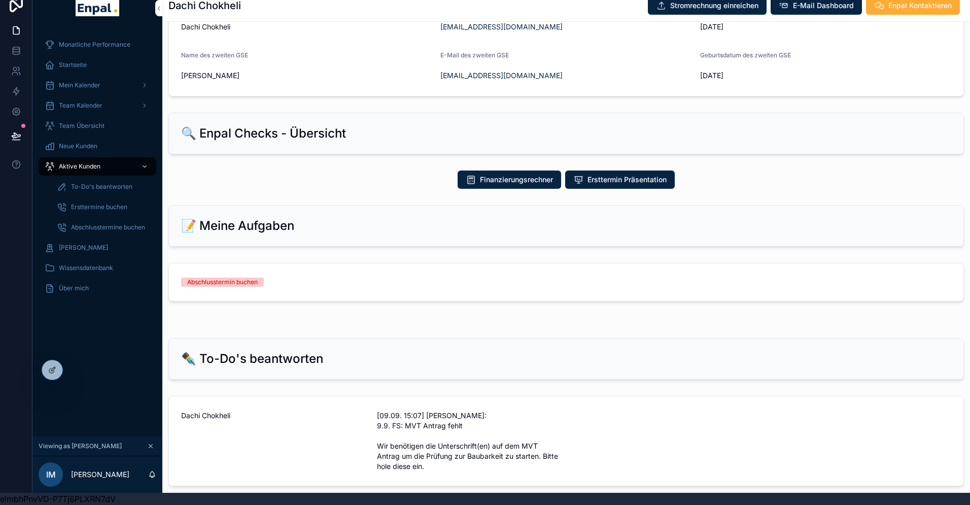
click at [419, 287] on div "Abschlusstermin buchen" at bounding box center [566, 282] width 770 height 9
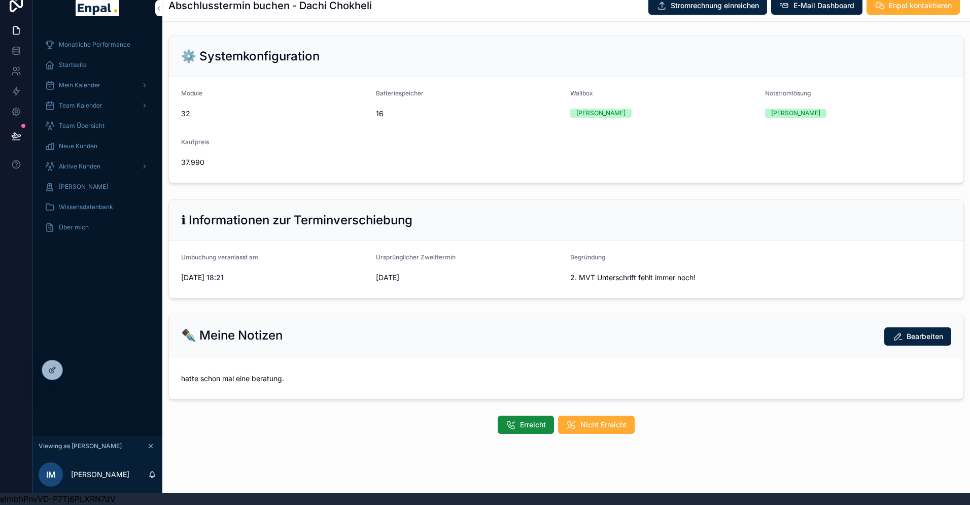
scroll to position [222, 0]
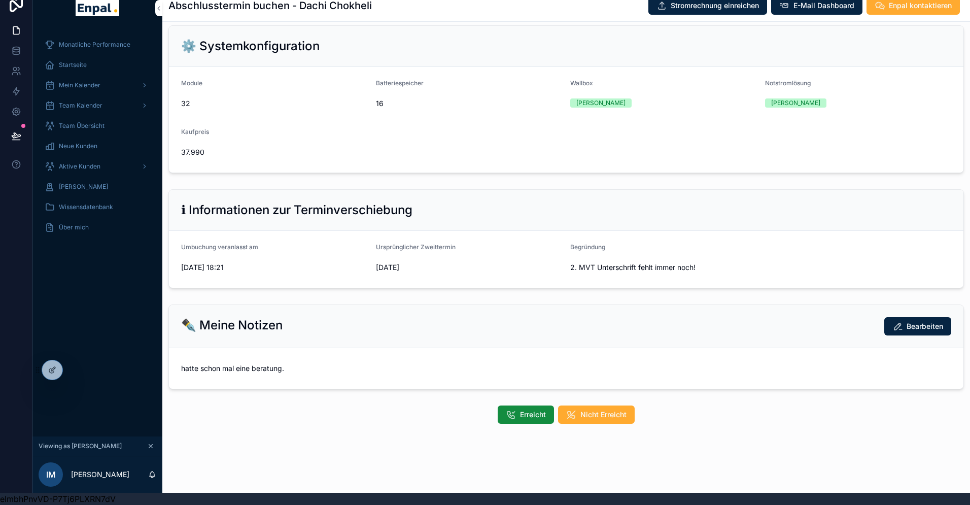
click at [528, 425] on div "Erreicht Nicht Erreicht" at bounding box center [566, 414] width 808 height 26
click at [538, 410] on span "Erreicht" at bounding box center [533, 415] width 26 height 10
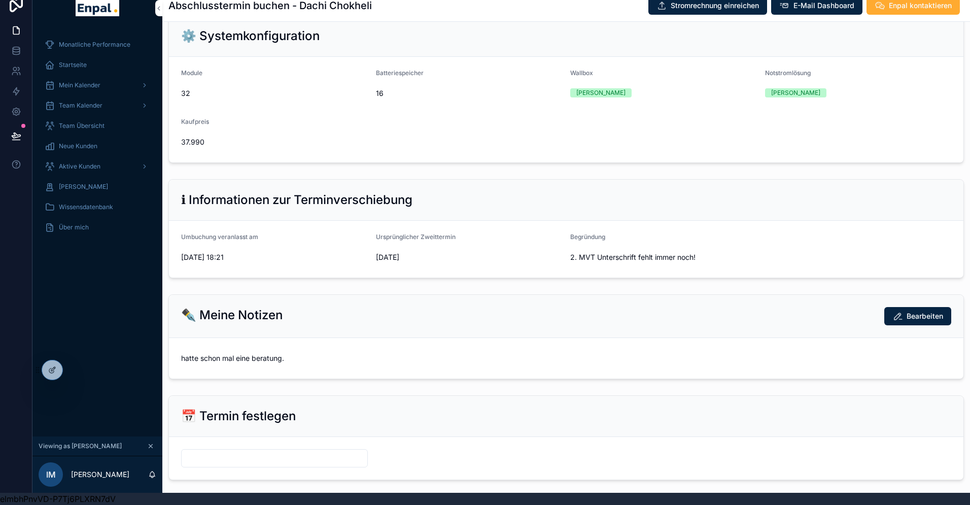
scroll to position [323, 0]
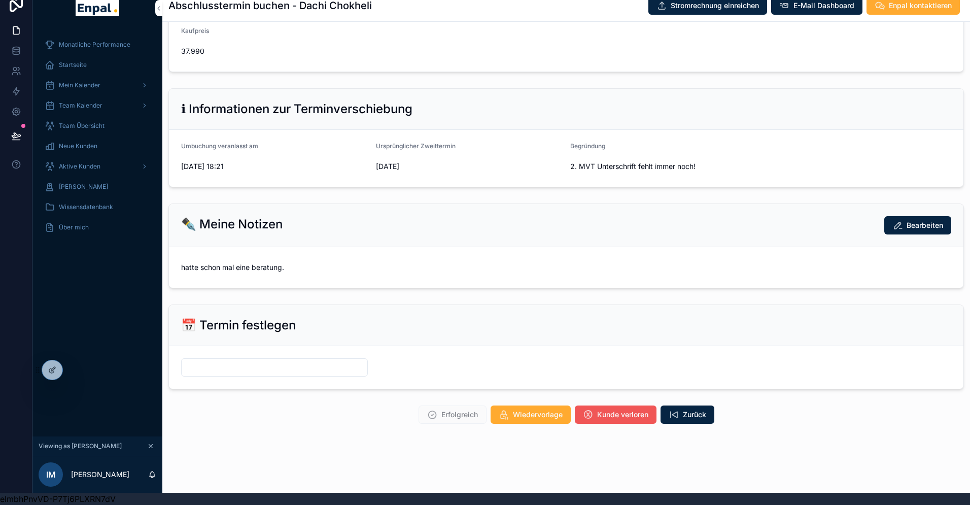
click at [615, 414] on span "Kunde verloren" at bounding box center [622, 415] width 51 height 10
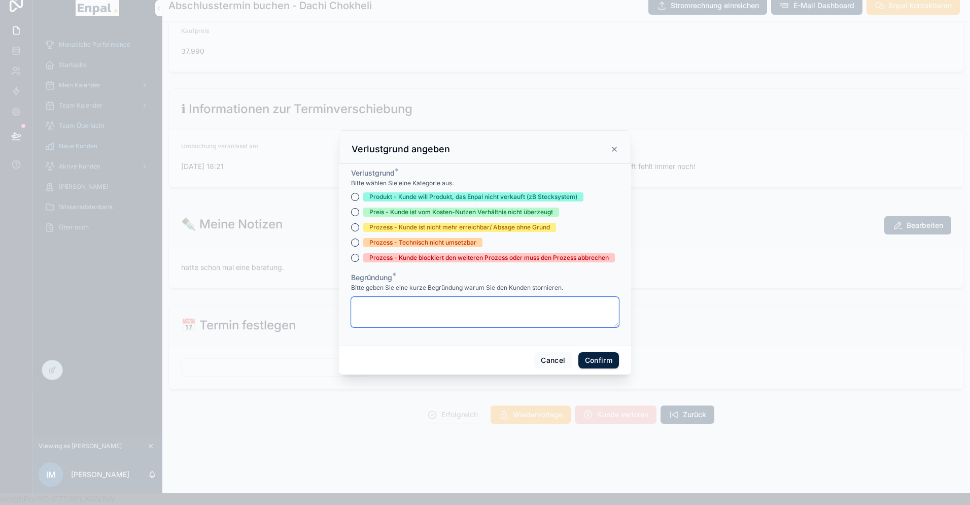
click at [427, 301] on textarea at bounding box center [485, 312] width 268 height 30
paste textarea "**********"
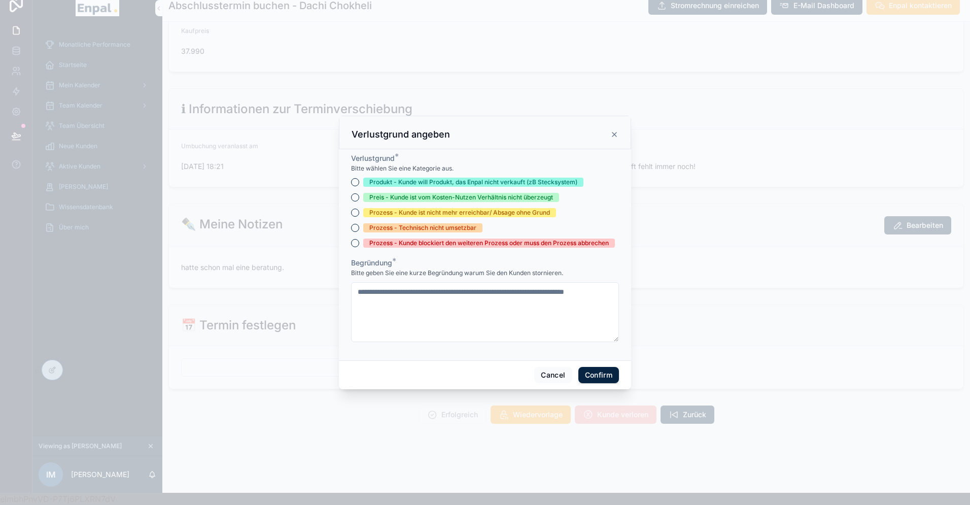
click at [469, 217] on div "Prozess - Kunde ist nicht mehr erreichbar/ Absage ohne Grund" at bounding box center [459, 212] width 181 height 9
click at [359, 217] on button "Prozess - Kunde ist nicht mehr erreichbar/ Absage ohne Grund" at bounding box center [355, 213] width 8 height 8
drag, startPoint x: 598, startPoint y: 374, endPoint x: 382, endPoint y: 309, distance: 225.6
click at [382, 309] on div "**********" at bounding box center [485, 253] width 292 height 274
click at [380, 293] on textarea "**********" at bounding box center [485, 312] width 268 height 60
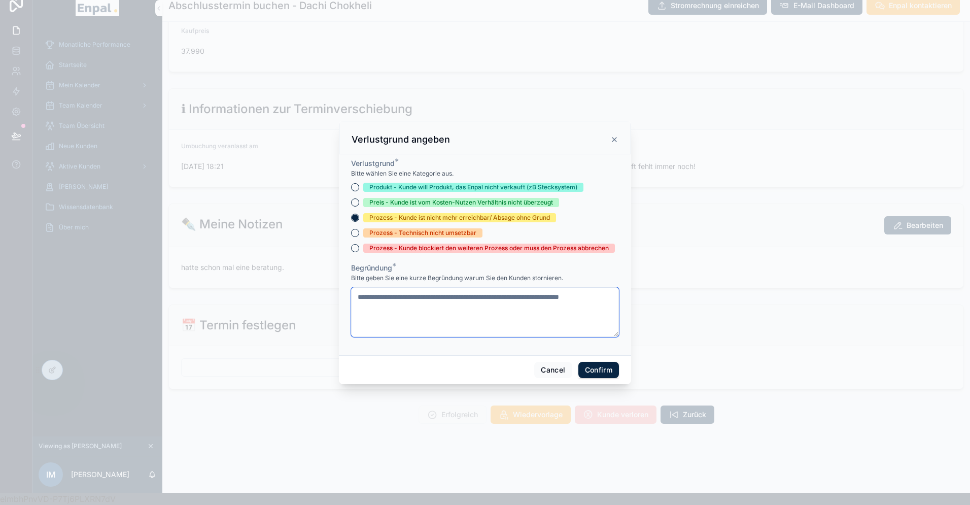
type textarea "**********"
click at [593, 368] on button "Confirm" at bounding box center [599, 370] width 41 height 16
